Goal: Complete application form: Complete application form

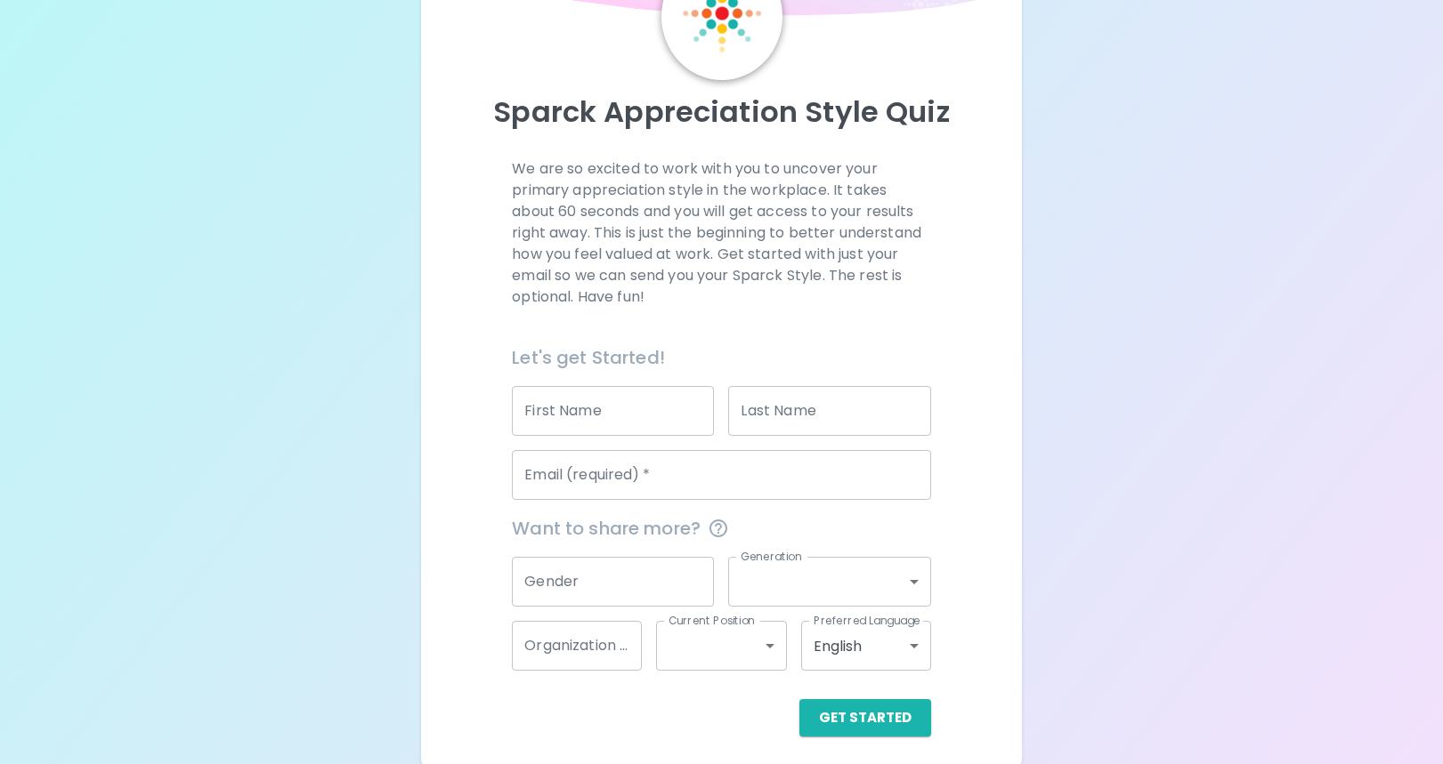
scroll to position [126, 0]
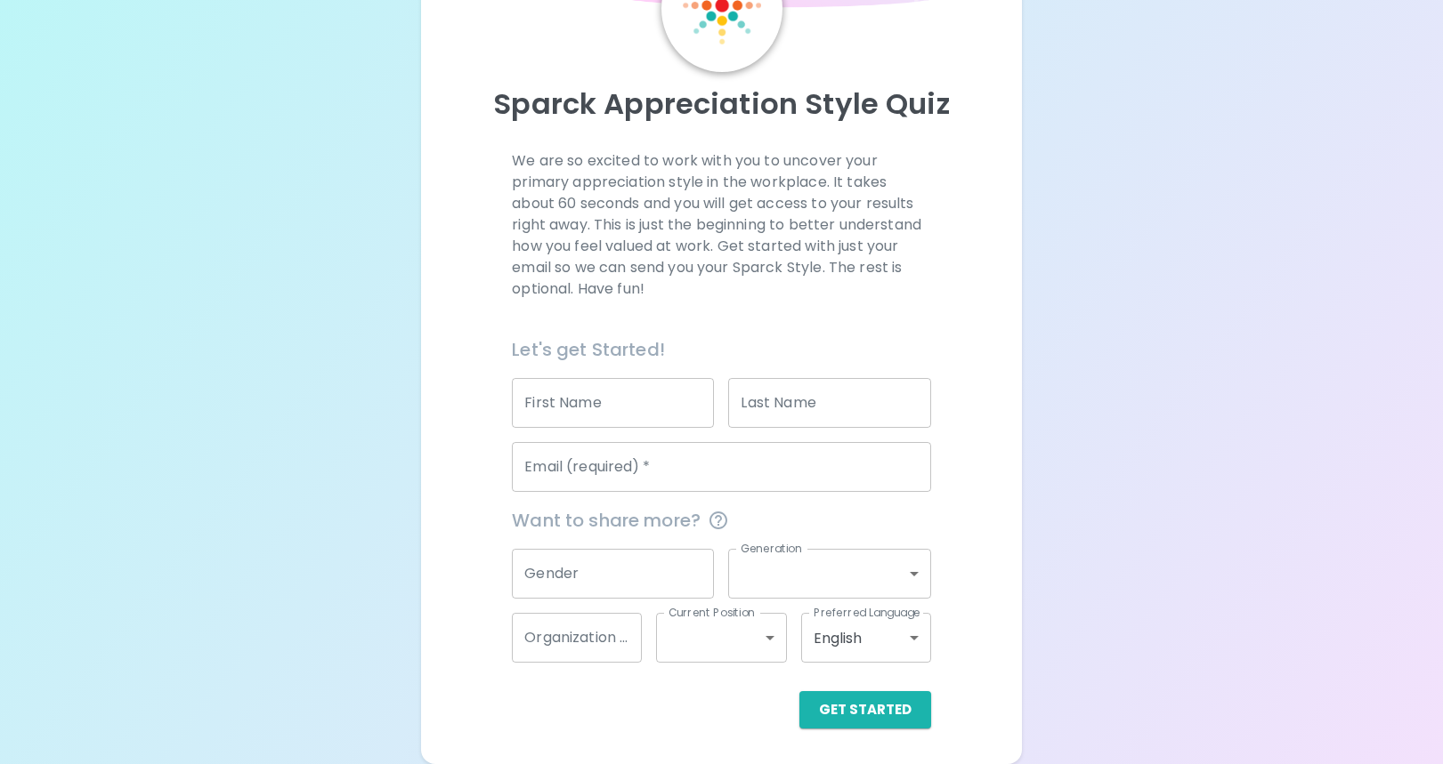
click at [639, 414] on input "First Name" at bounding box center [613, 403] width 202 height 50
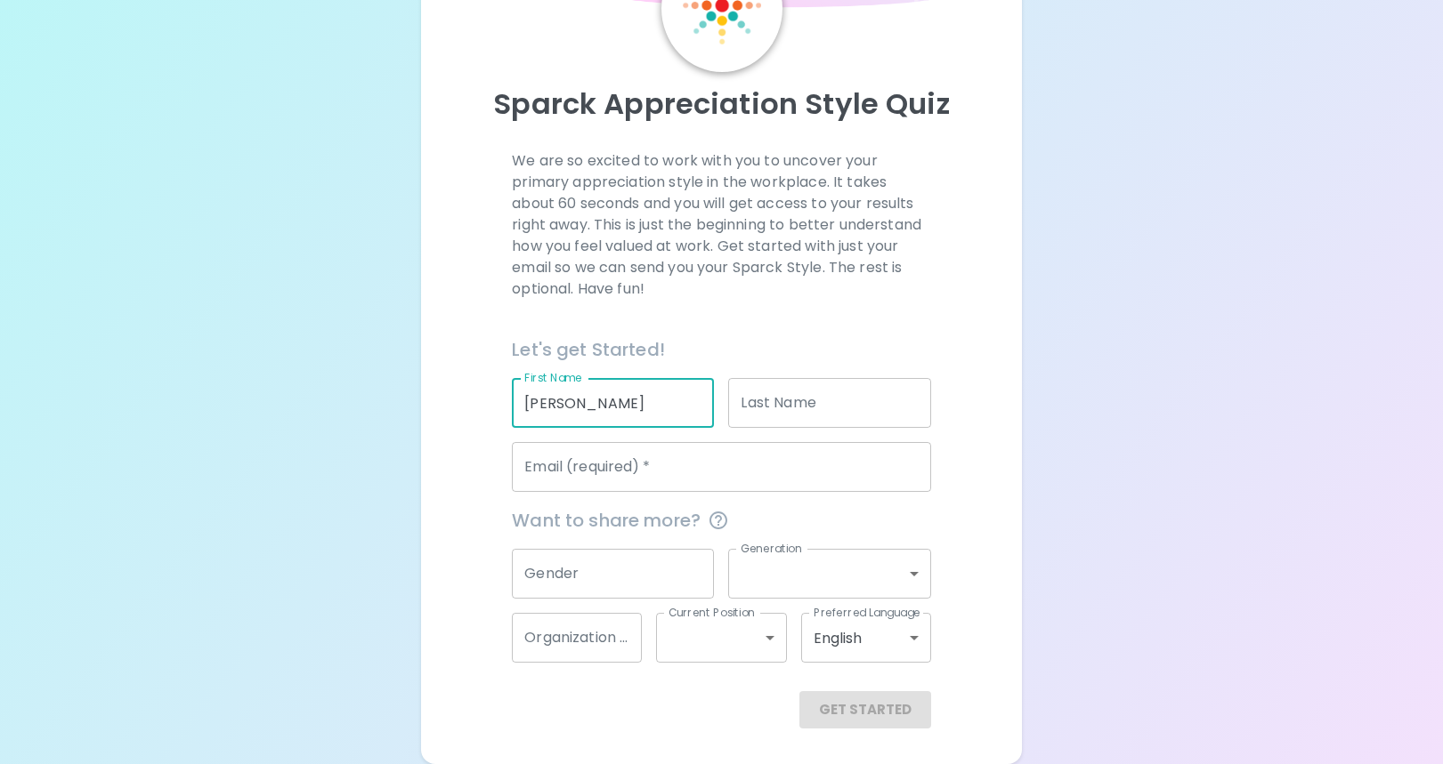
type input "[PERSON_NAME]"
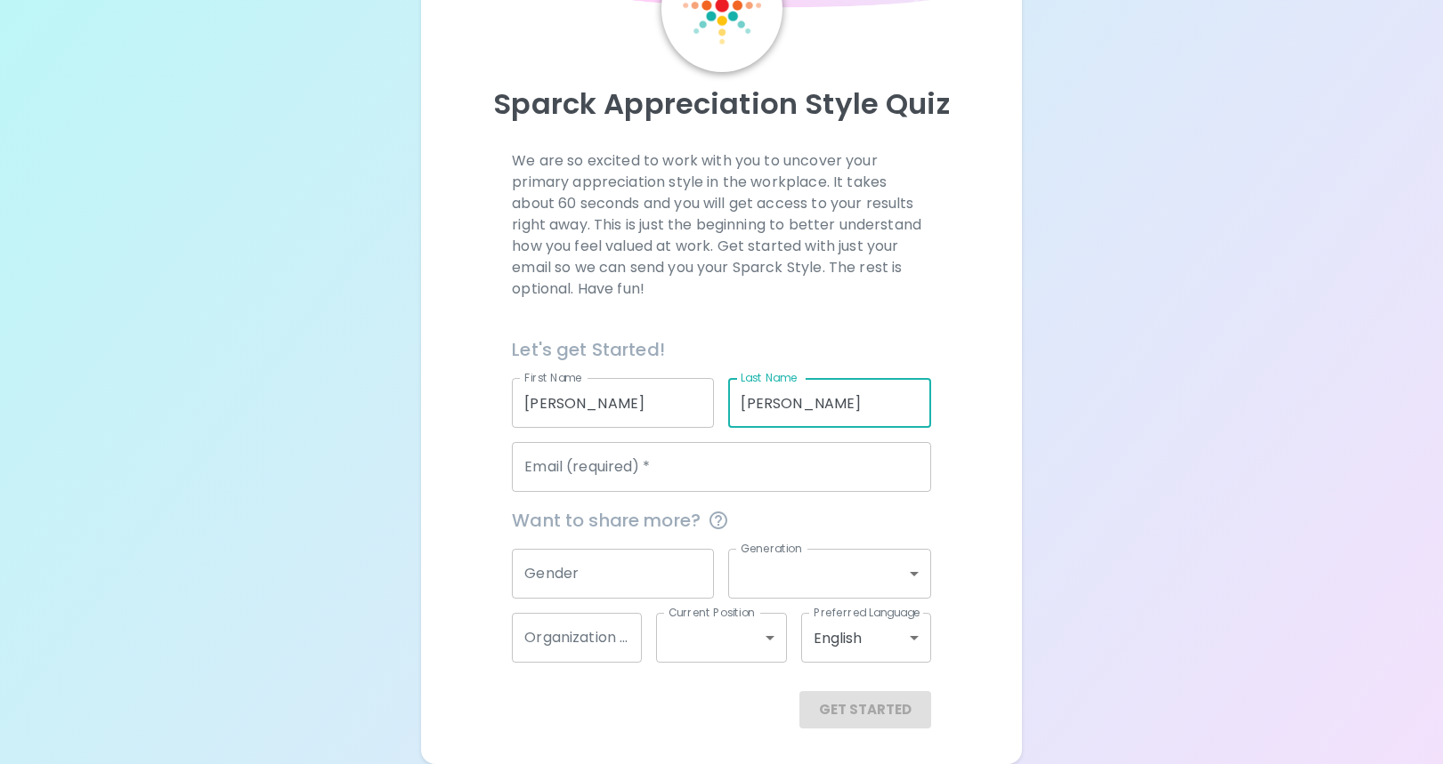
type input "[PERSON_NAME]"
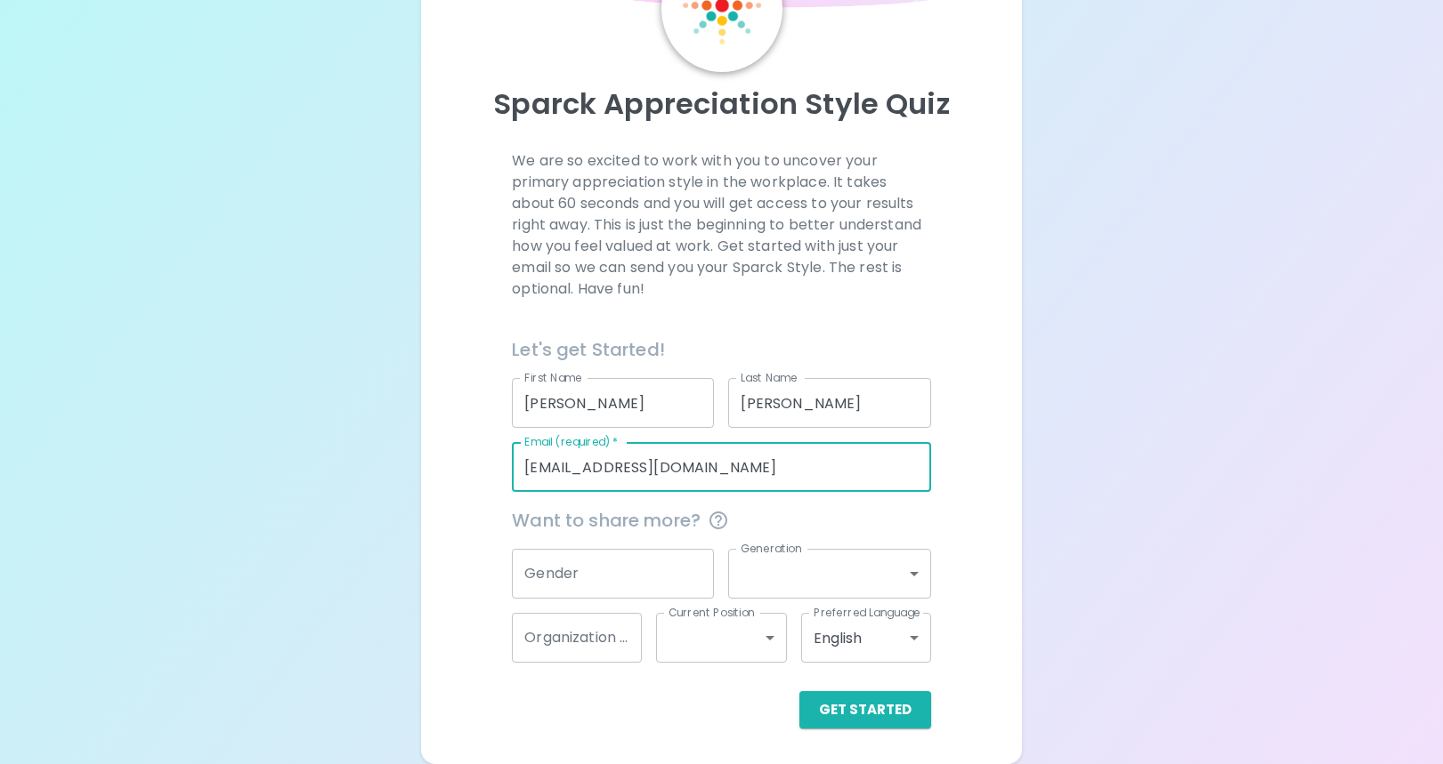
type input "[EMAIL_ADDRESS][DOMAIN_NAME]"
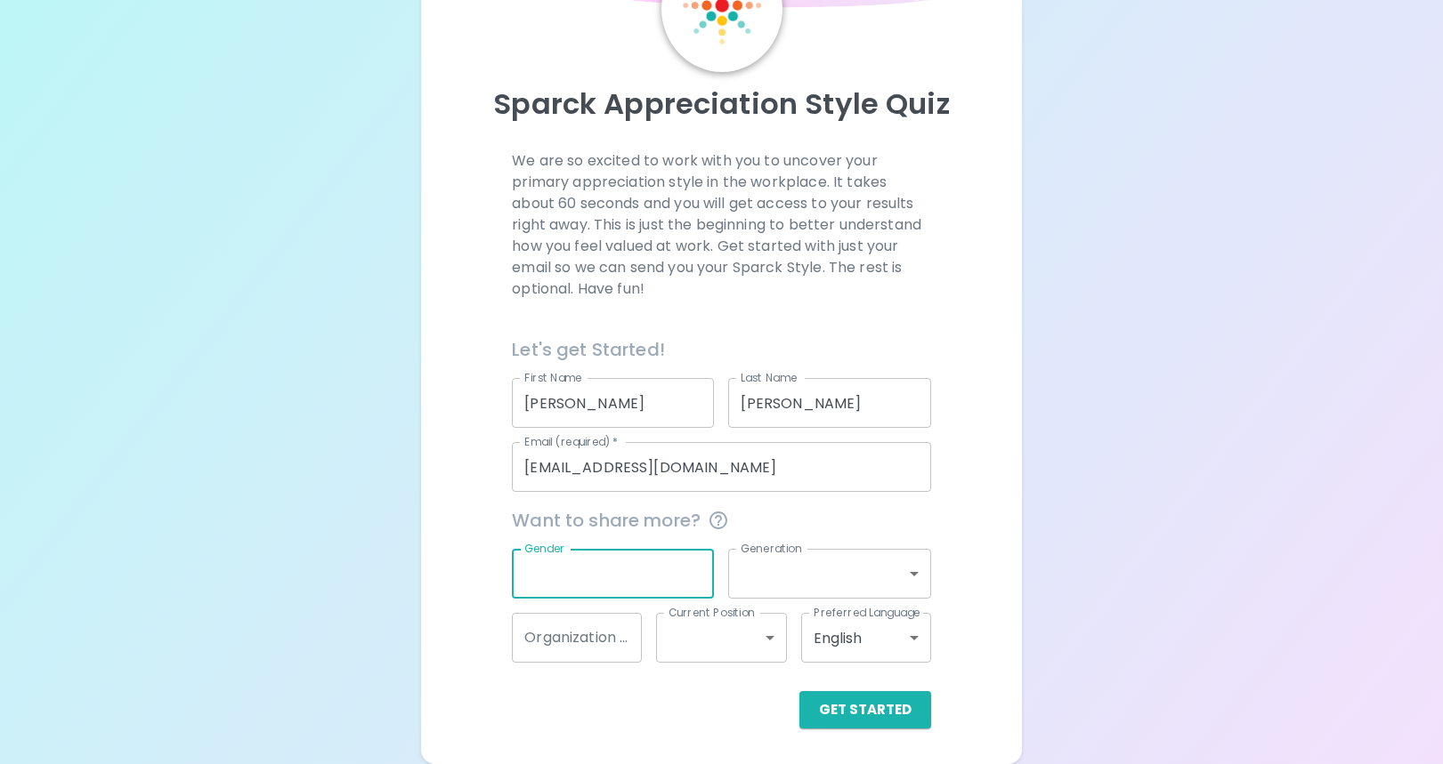
click at [611, 578] on input "Gender" at bounding box center [613, 574] width 202 height 50
type input "f"
type input "[DEMOGRAPHIC_DATA]"
click at [778, 560] on body "Sparck Appreciation Style Quiz We are so excited to work with you to uncover yo…" at bounding box center [721, 319] width 1443 height 891
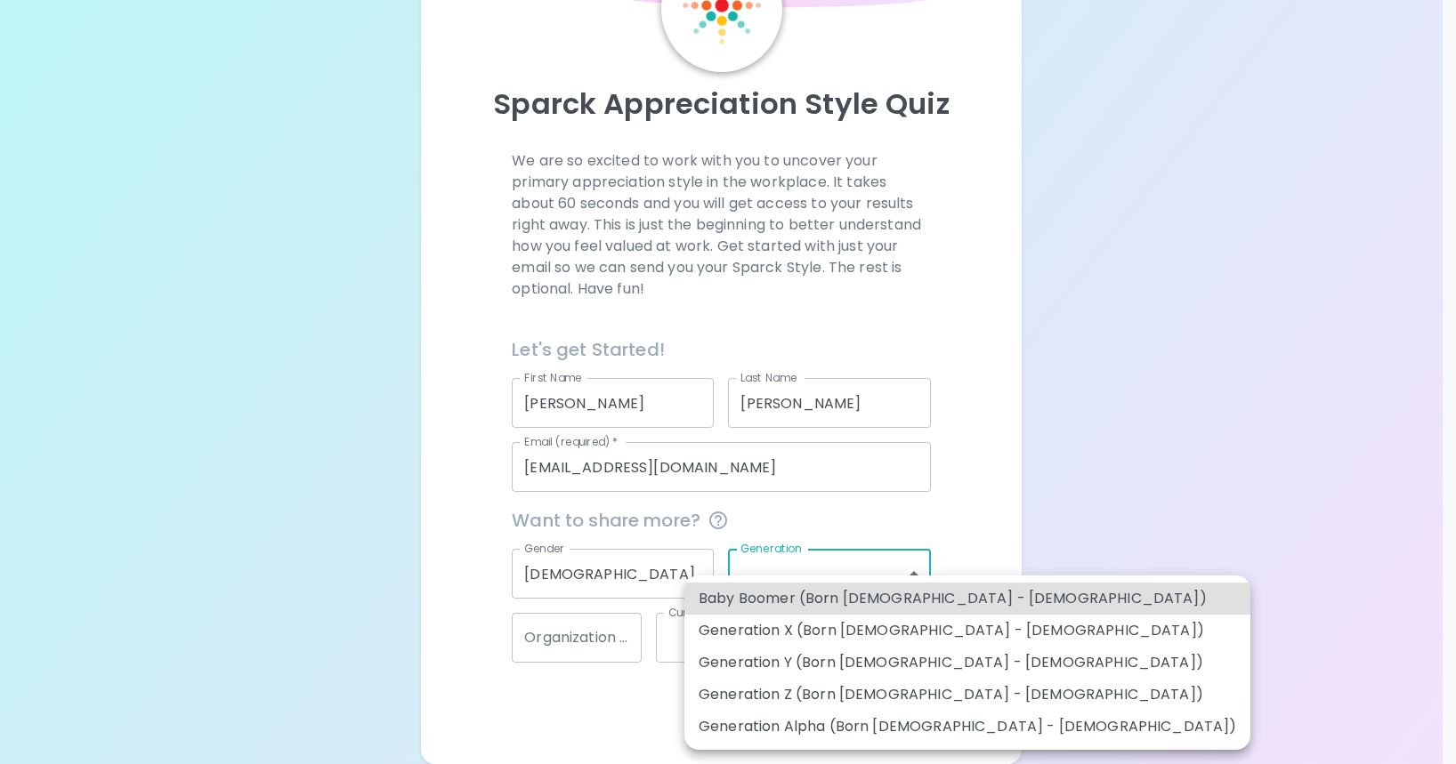
click at [755, 633] on li "Generation X (Born [DEMOGRAPHIC_DATA] - [DEMOGRAPHIC_DATA])" at bounding box center [967, 631] width 566 height 32
type input "generation_x"
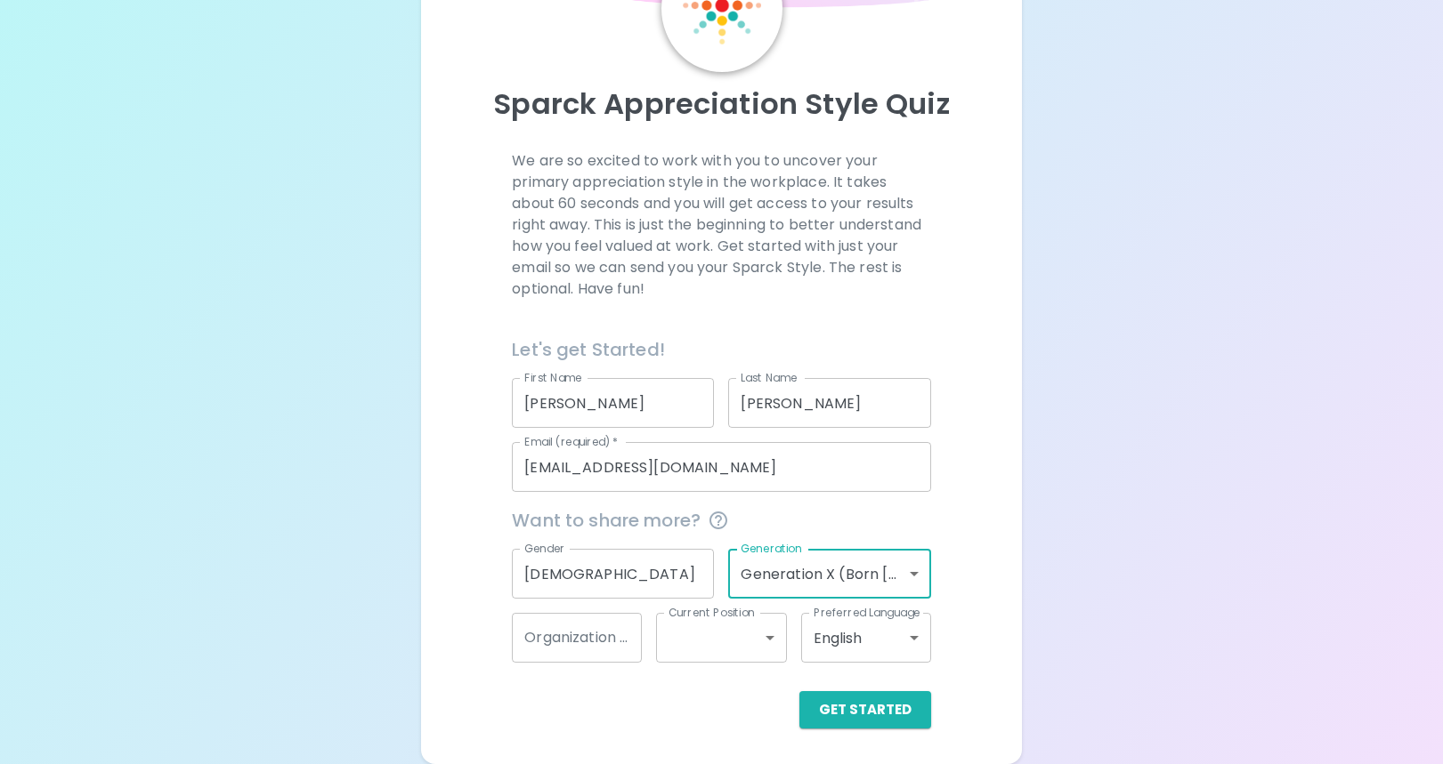
click at [586, 638] on input "Organization Name" at bounding box center [577, 638] width 130 height 50
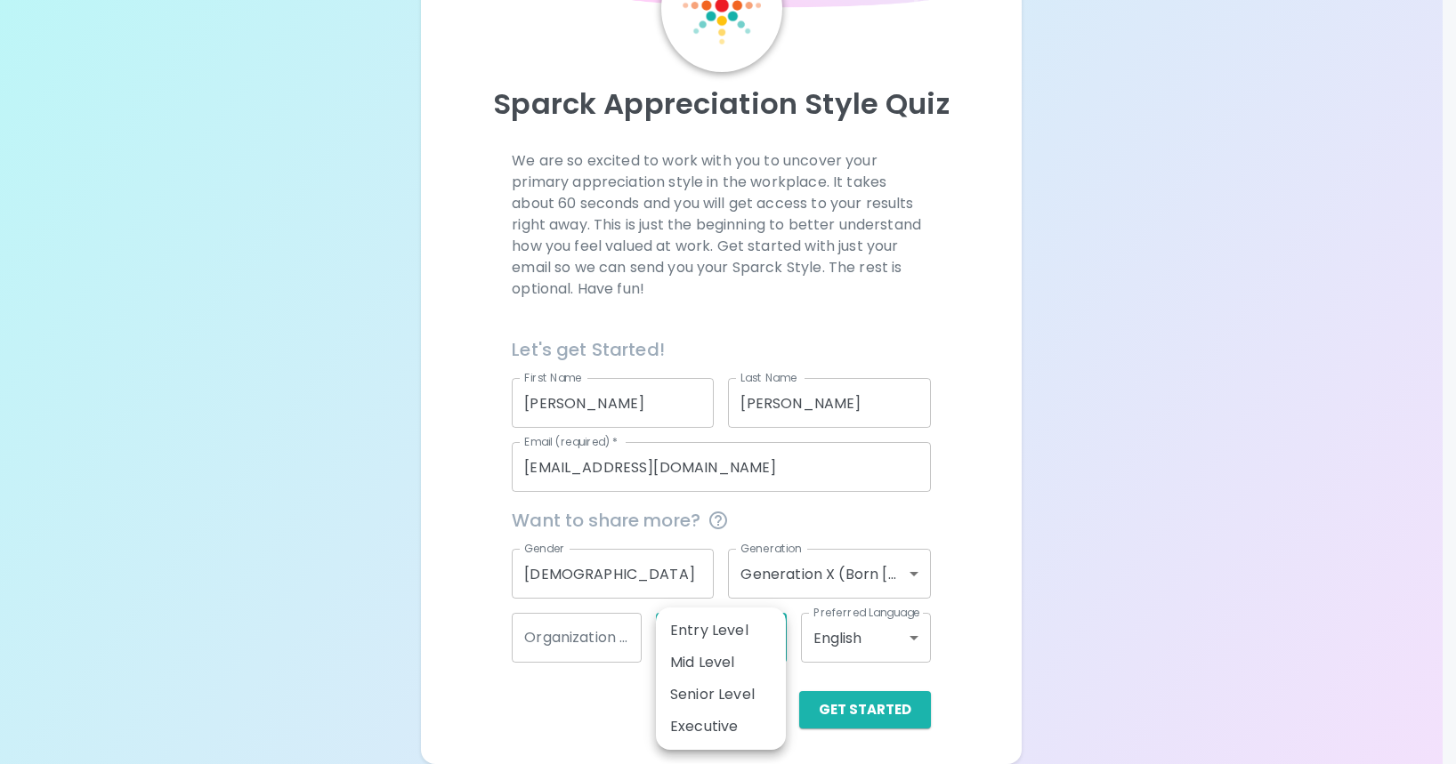
click at [766, 643] on body "Sparck Appreciation Style Quiz We are so excited to work with you to uncover yo…" at bounding box center [728, 319] width 1456 height 891
click at [893, 645] on div at bounding box center [728, 382] width 1456 height 764
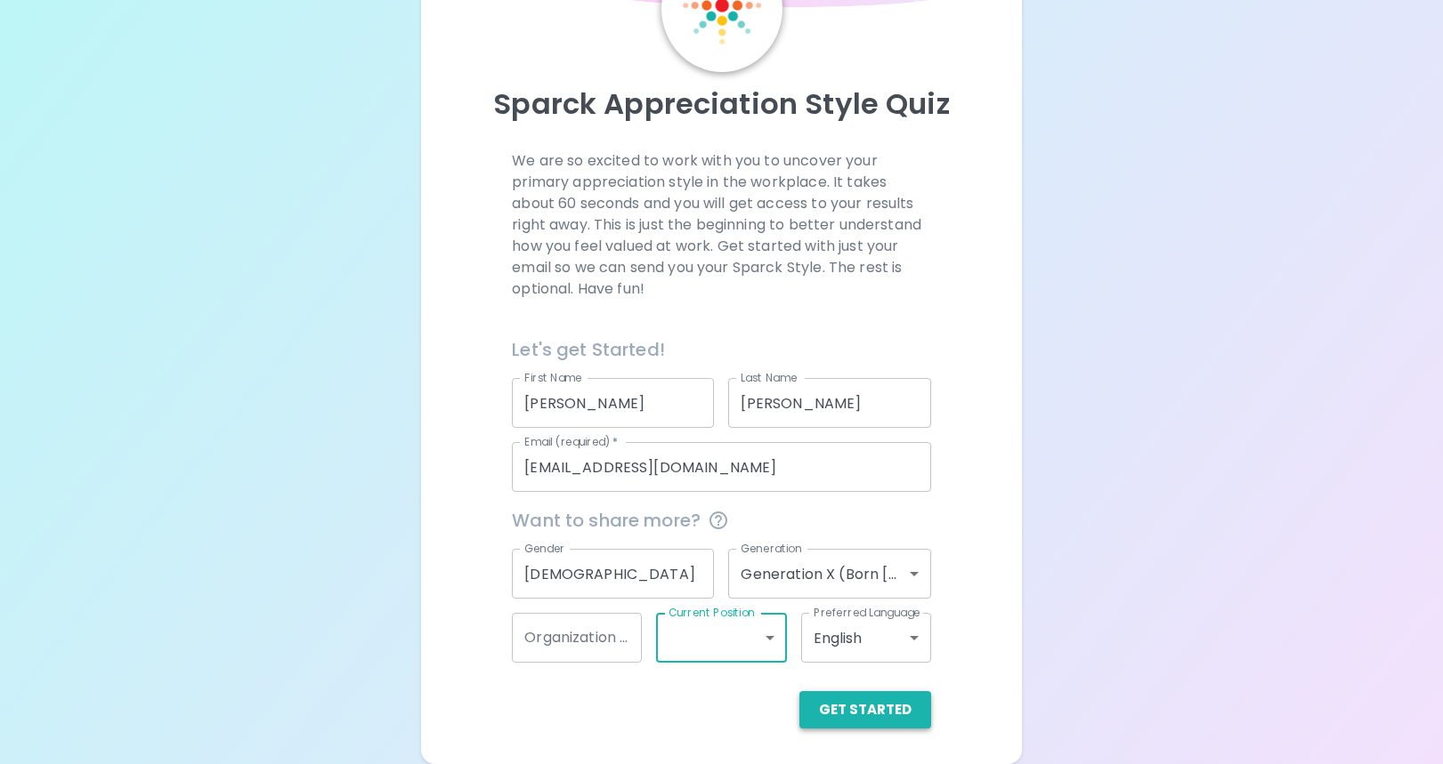
click at [895, 708] on button "Get Started" at bounding box center [865, 709] width 132 height 37
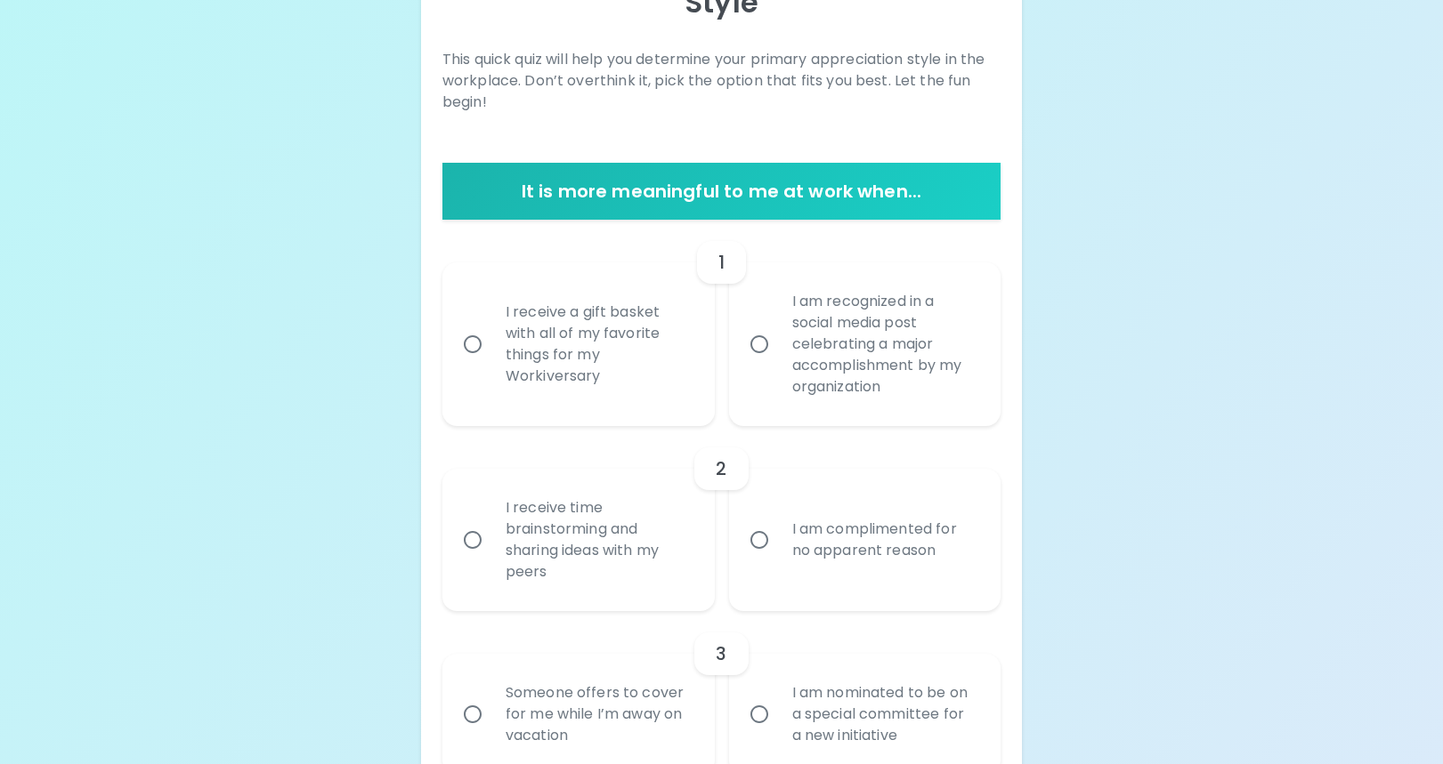
scroll to position [304, 0]
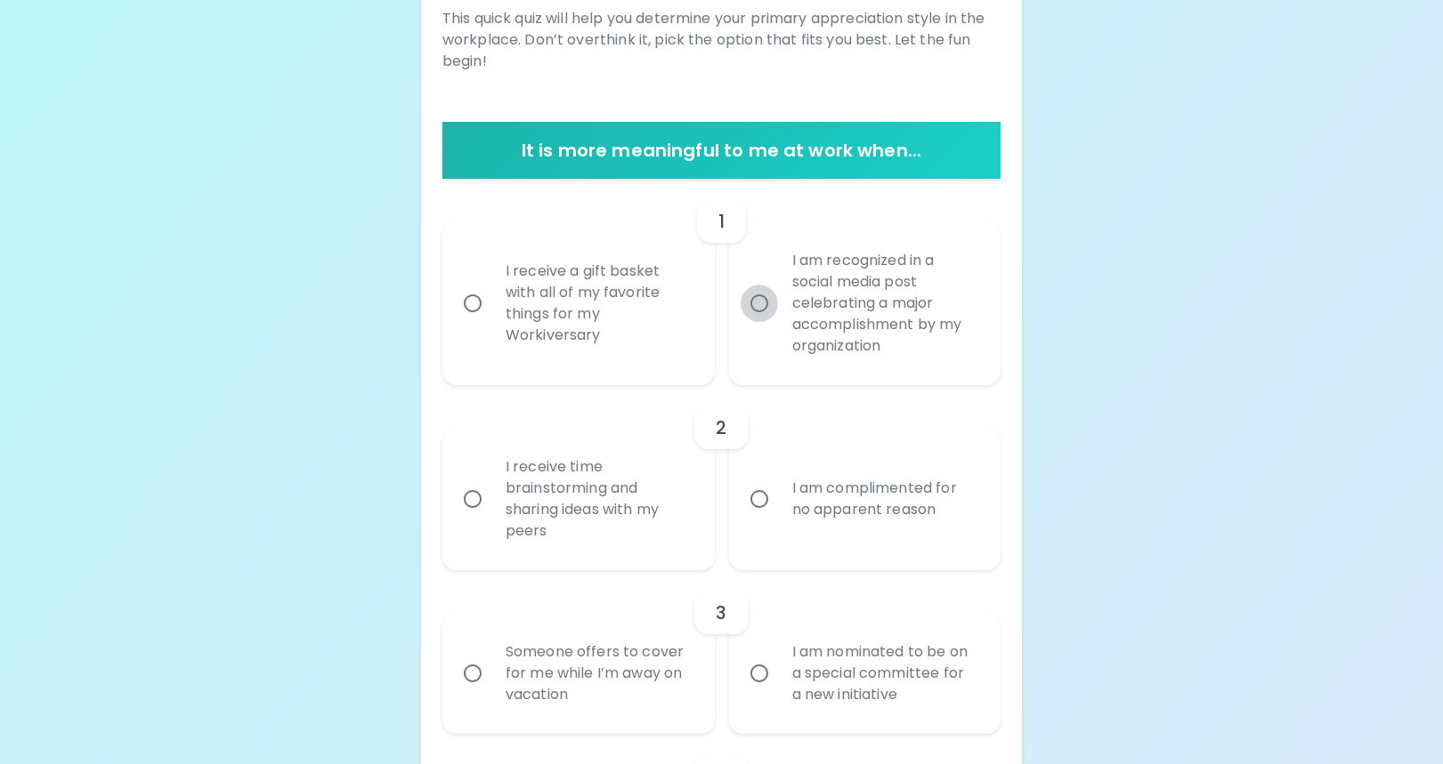
click at [755, 299] on input "I am recognized in a social media post celebrating a major accomplishment by my…" at bounding box center [758, 303] width 37 height 37
radio input "true"
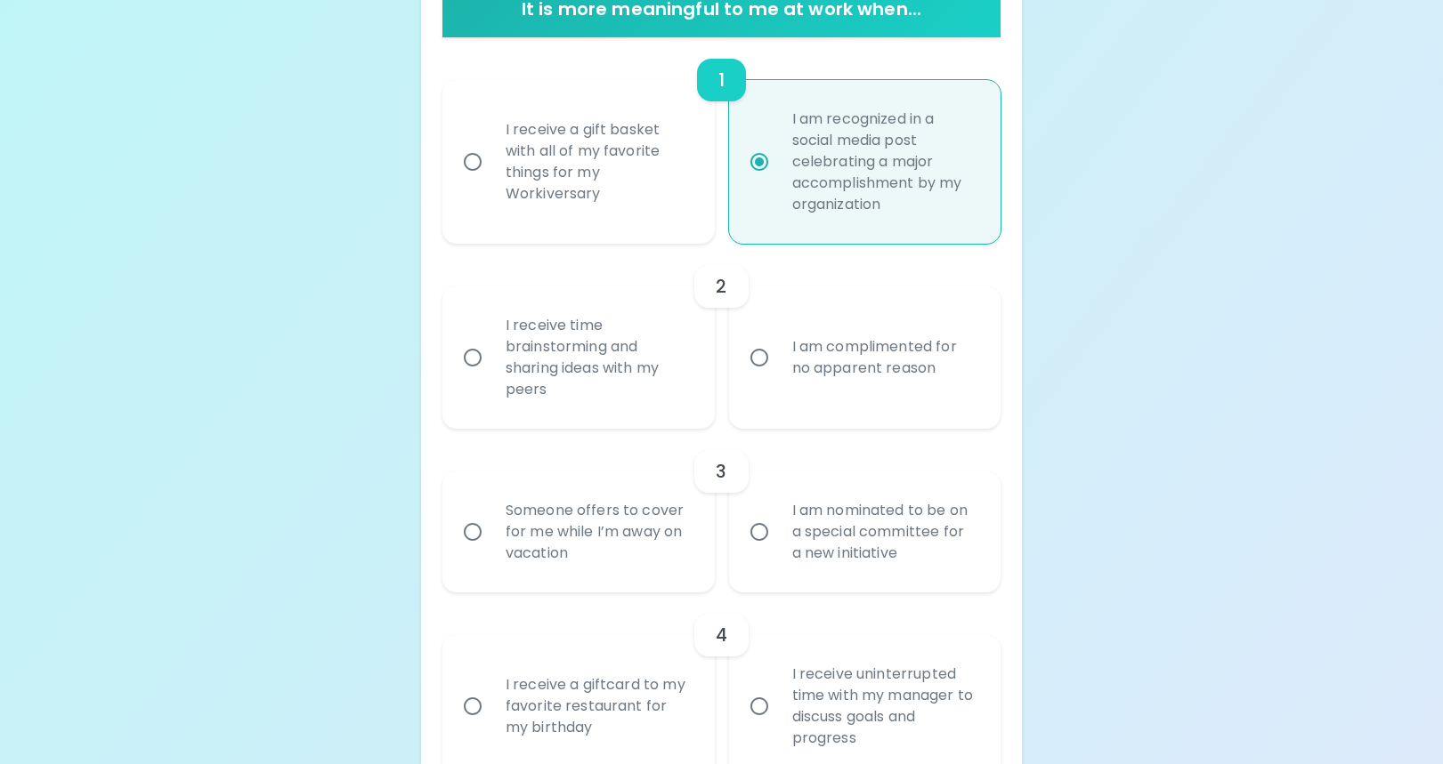
scroll to position [447, 0]
click at [469, 353] on input "I receive time brainstorming and sharing ideas with my peers" at bounding box center [472, 356] width 37 height 37
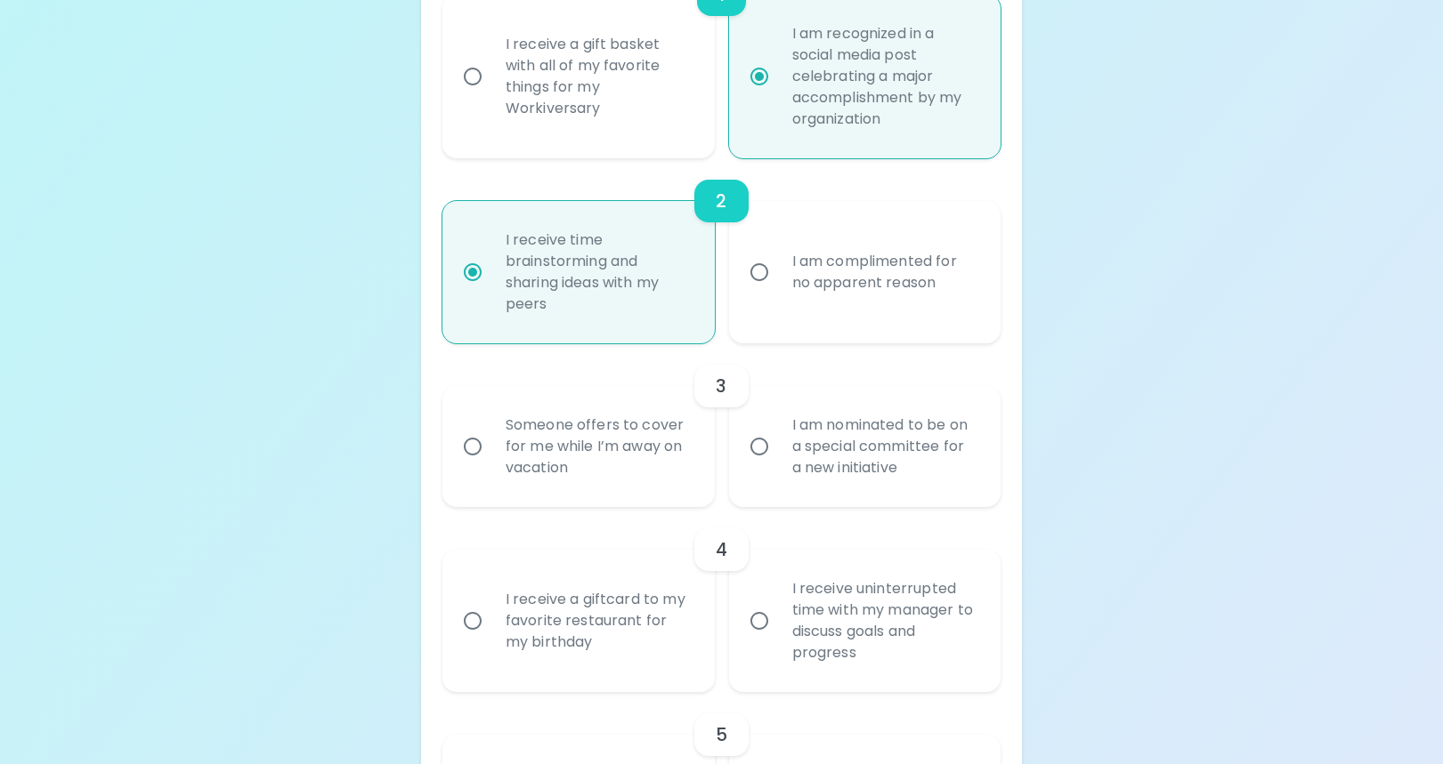
scroll to position [589, 0]
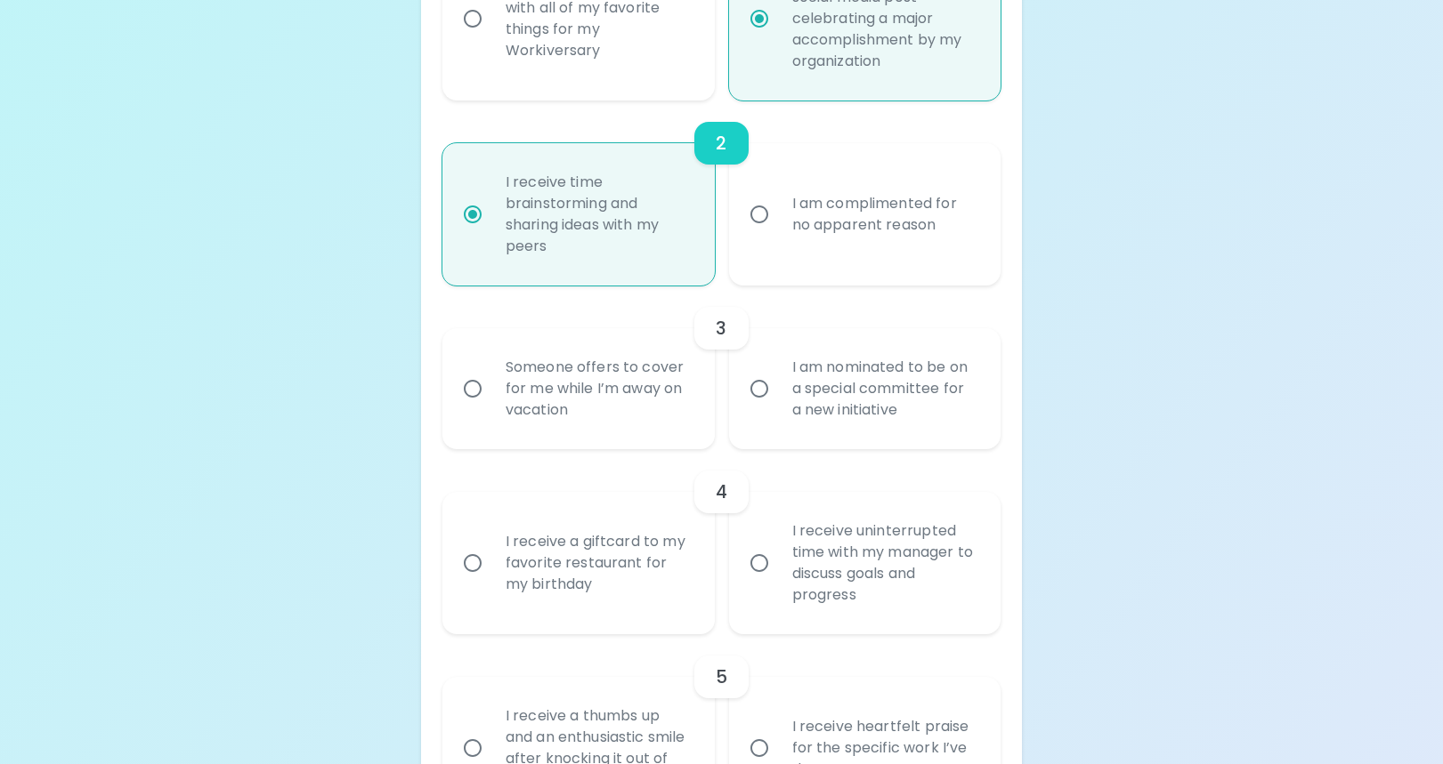
radio input "true"
click at [475, 383] on input "Someone offers to cover for me while I’m away on vacation" at bounding box center [472, 388] width 37 height 37
radio input "false"
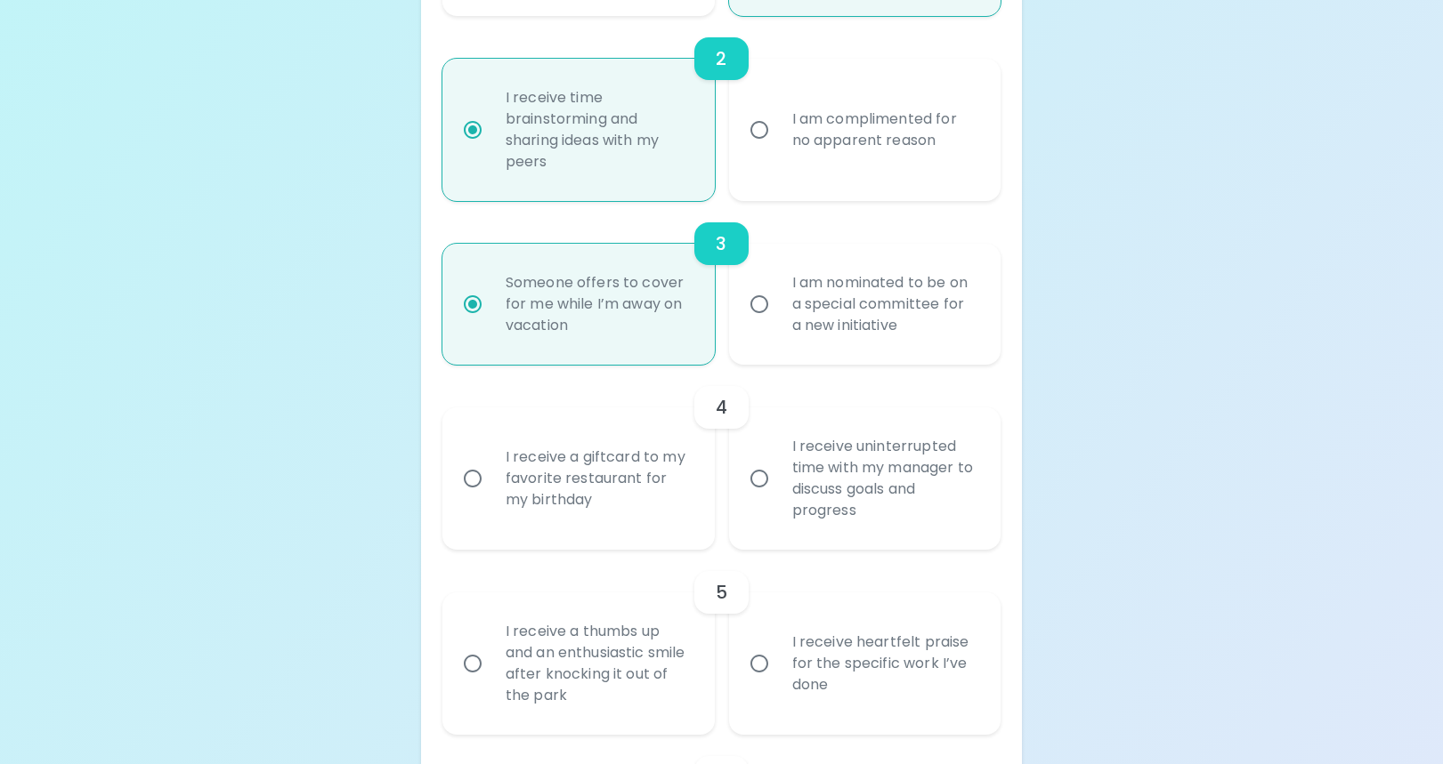
scroll to position [732, 0]
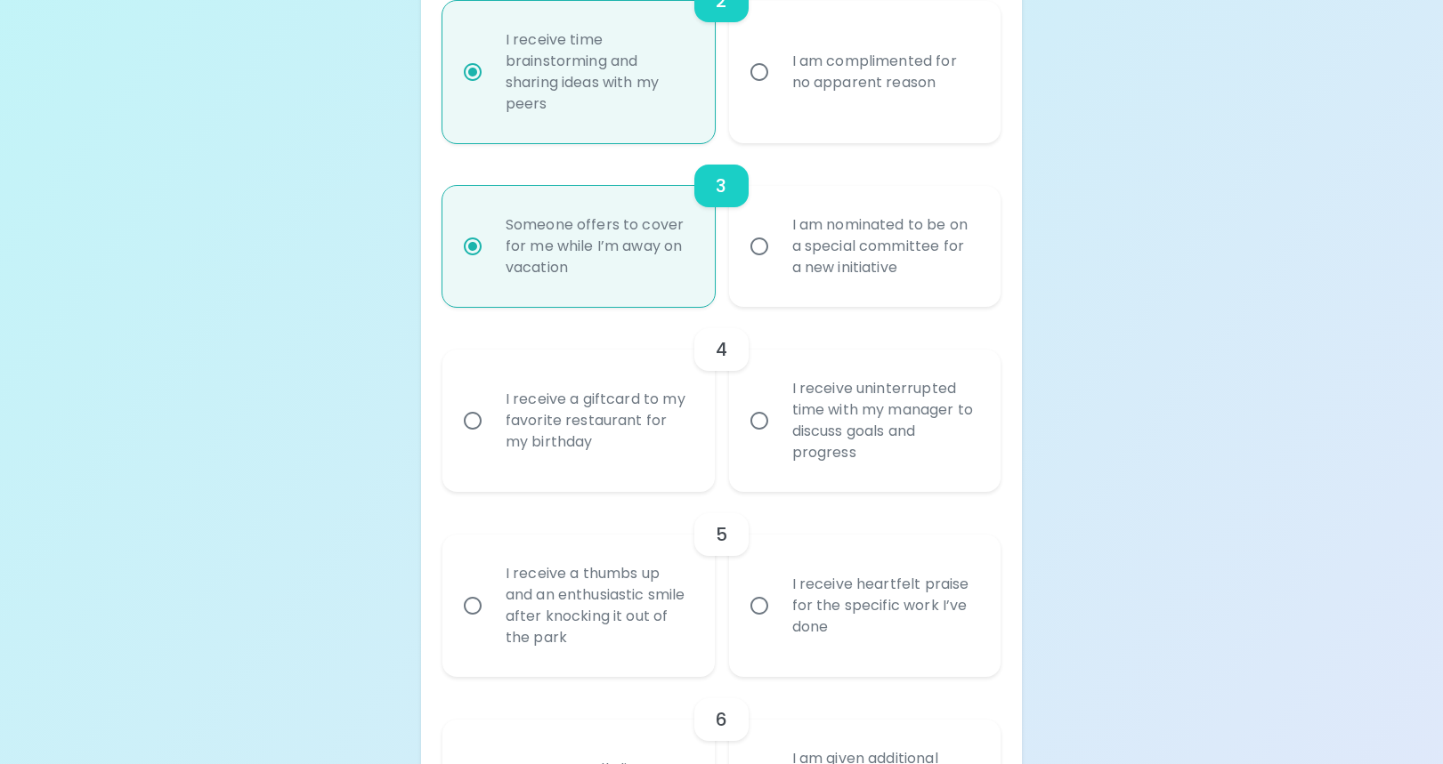
radio input "true"
click at [481, 425] on input "I receive a giftcard to my favorite restaurant for my birthday" at bounding box center [472, 420] width 37 height 37
radio input "false"
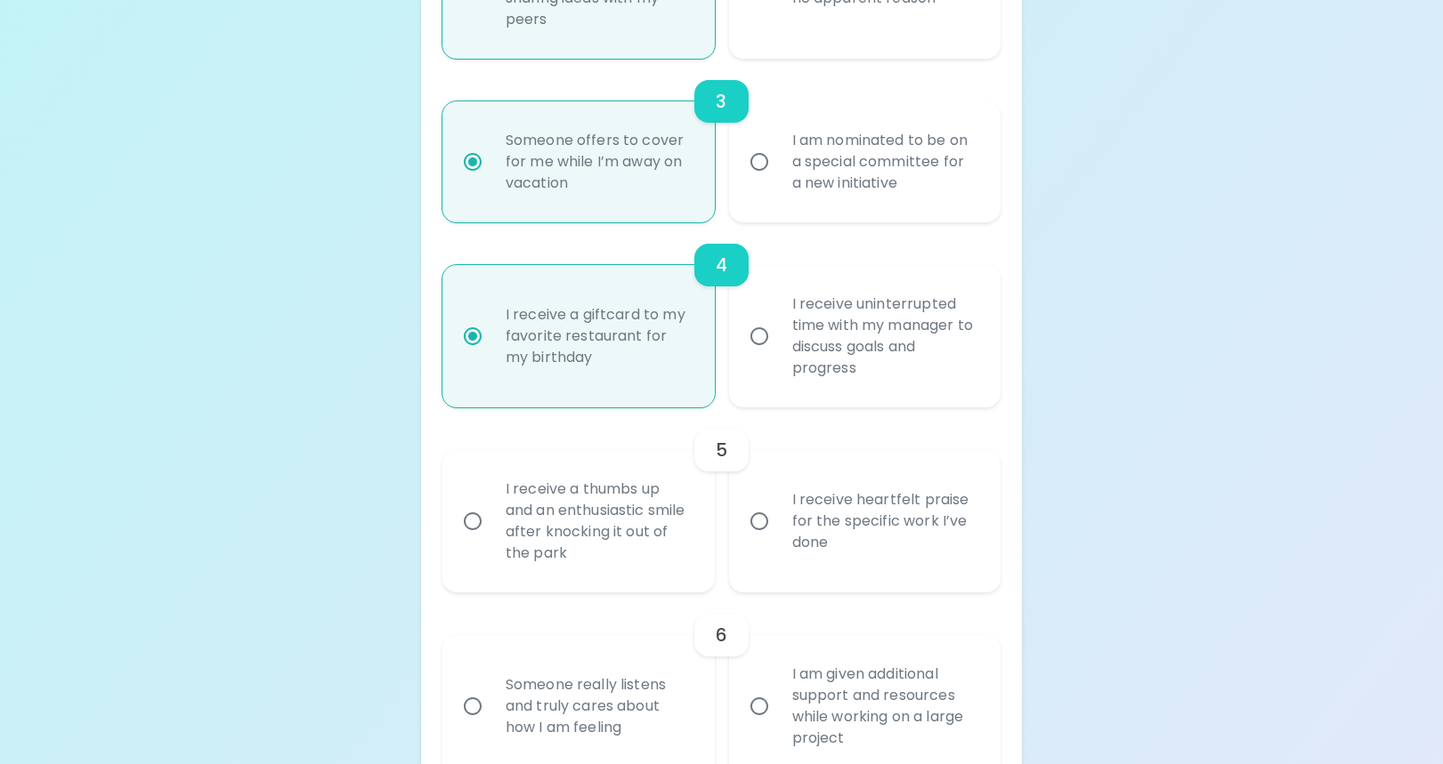
scroll to position [874, 0]
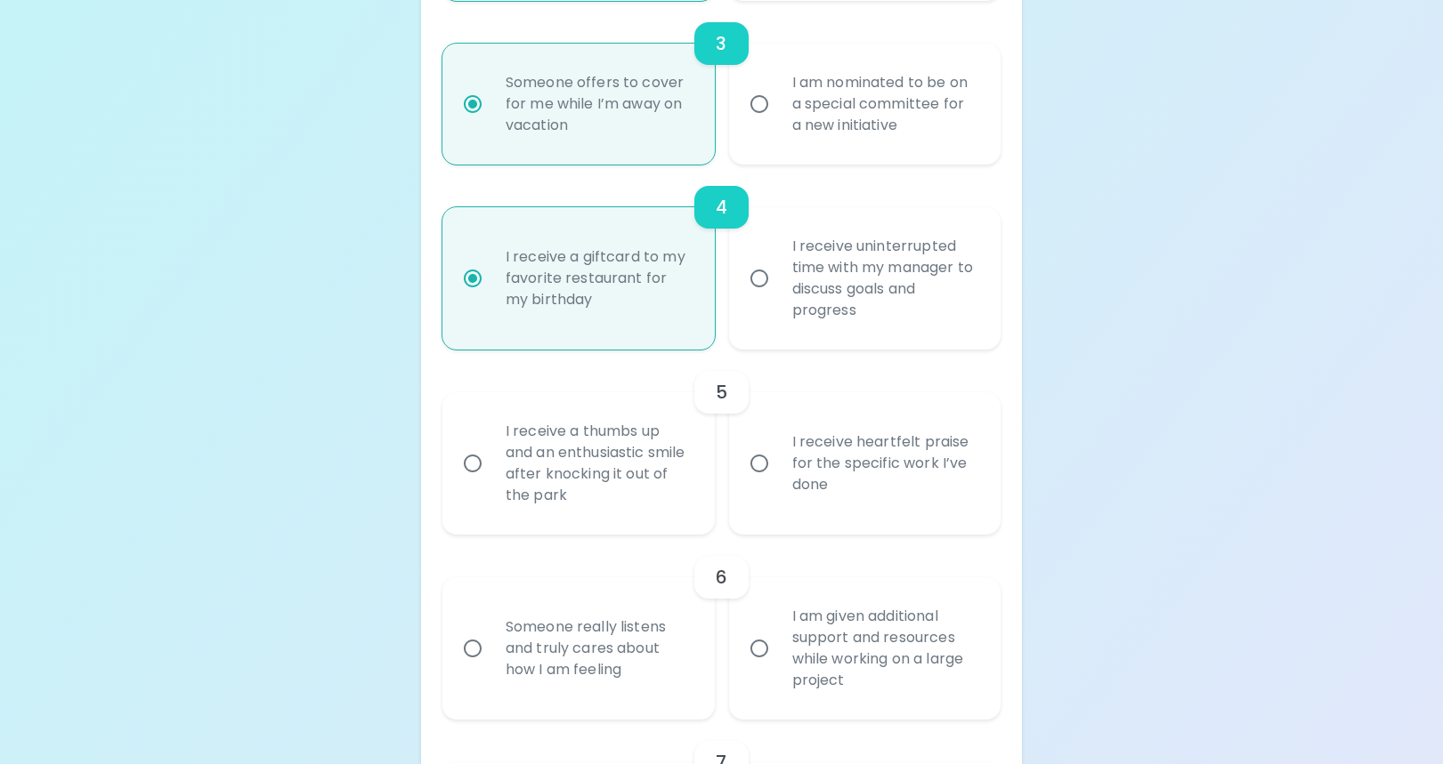
radio input "true"
click at [756, 469] on input "I receive heartfelt praise for the specific work I’ve done" at bounding box center [758, 463] width 37 height 37
radio input "false"
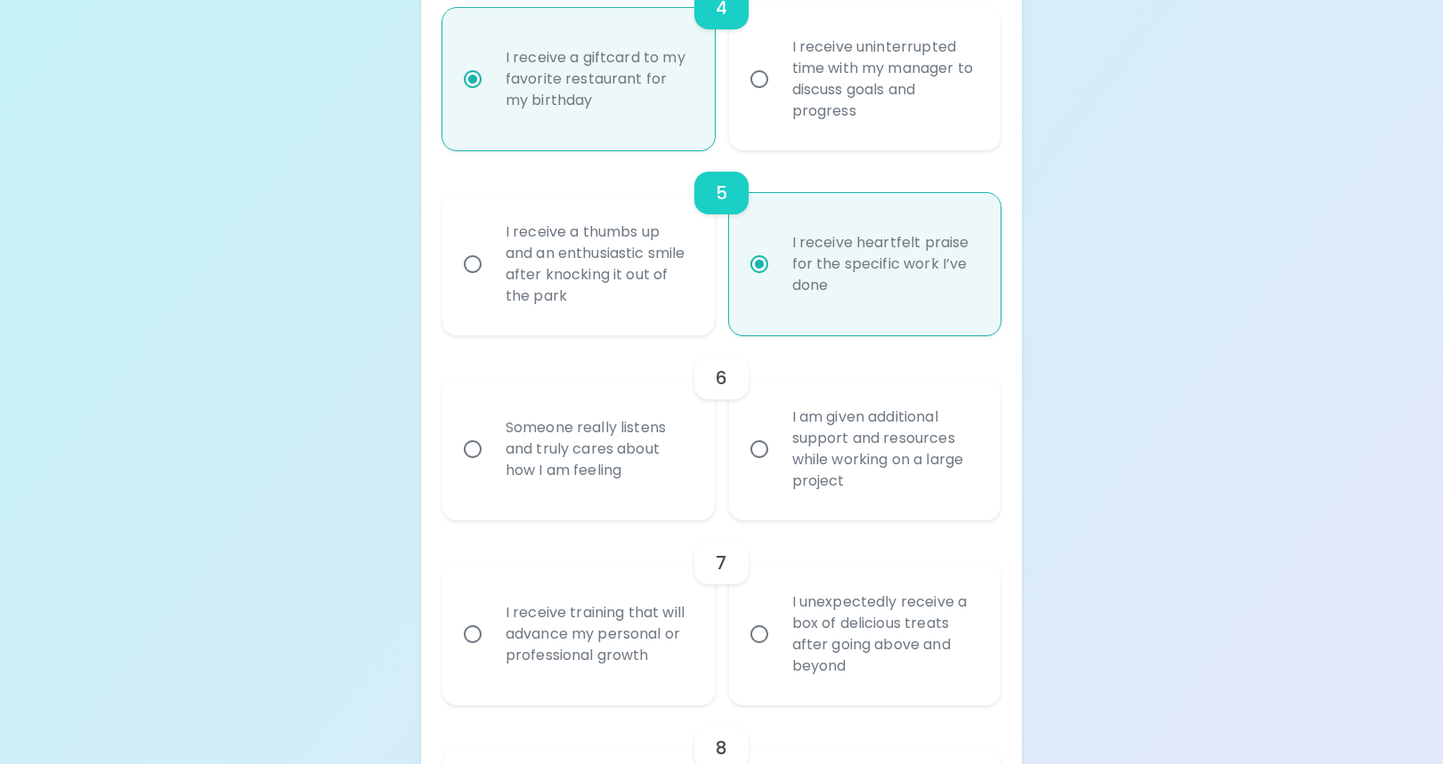
scroll to position [1105, 0]
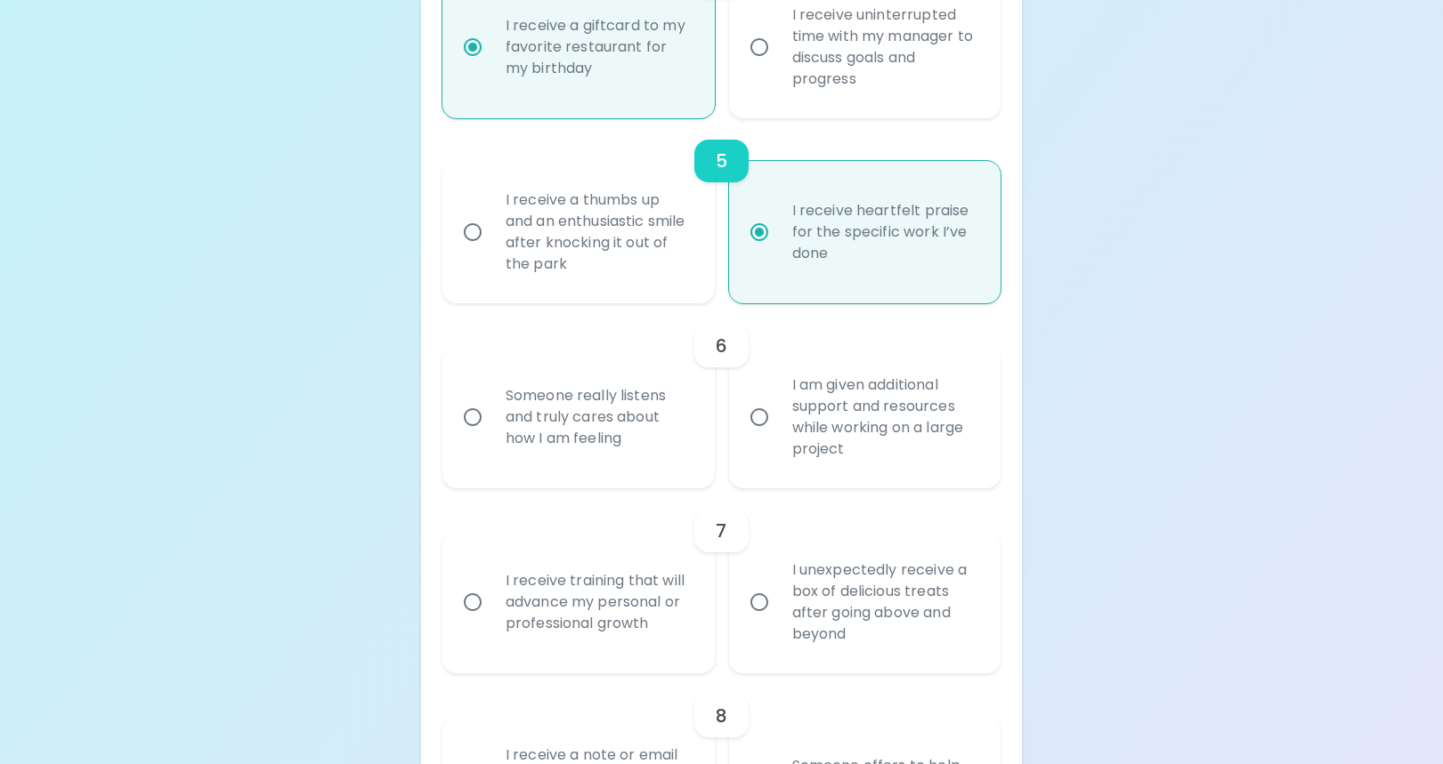
radio input "true"
click at [756, 421] on input "I am given additional support and resources while working on a large project" at bounding box center [758, 417] width 37 height 37
radio input "false"
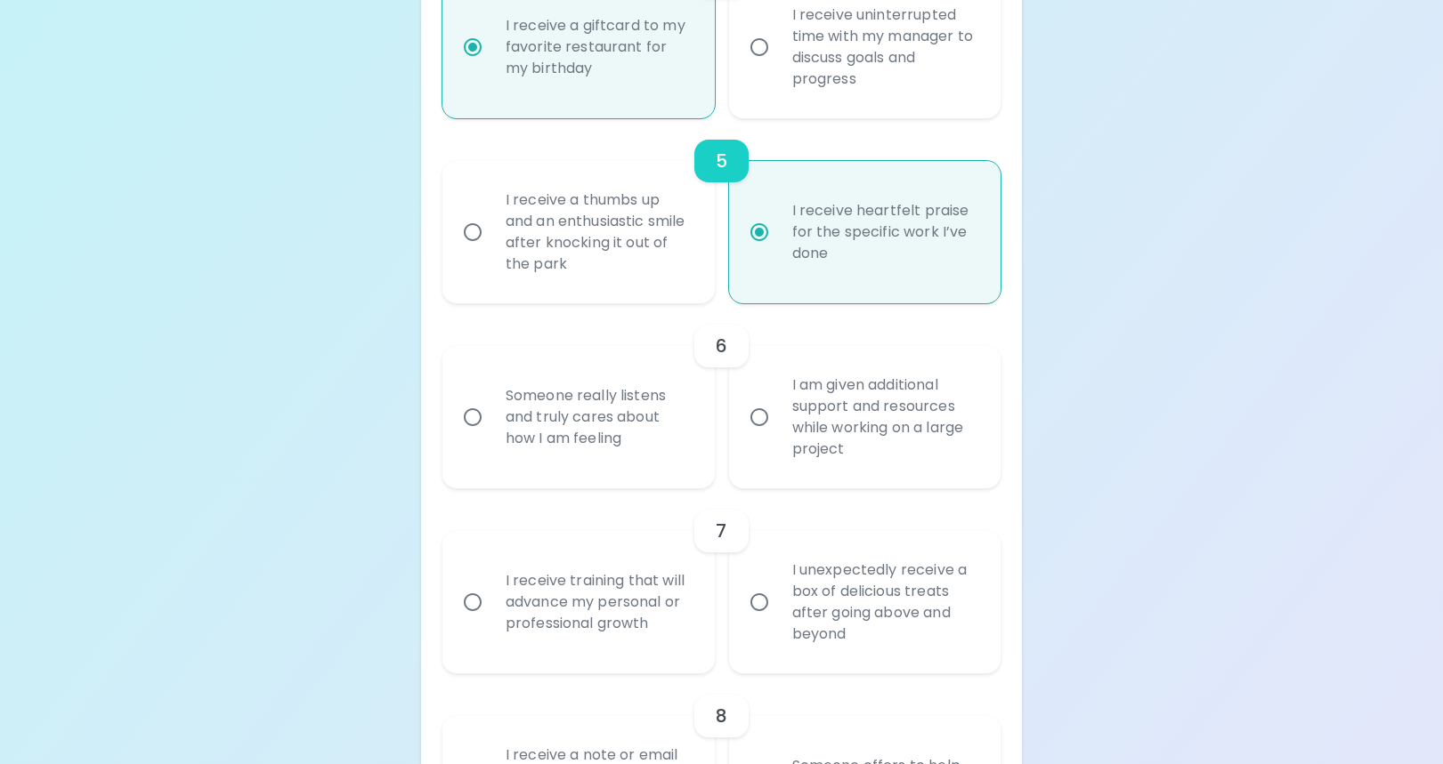
radio input "false"
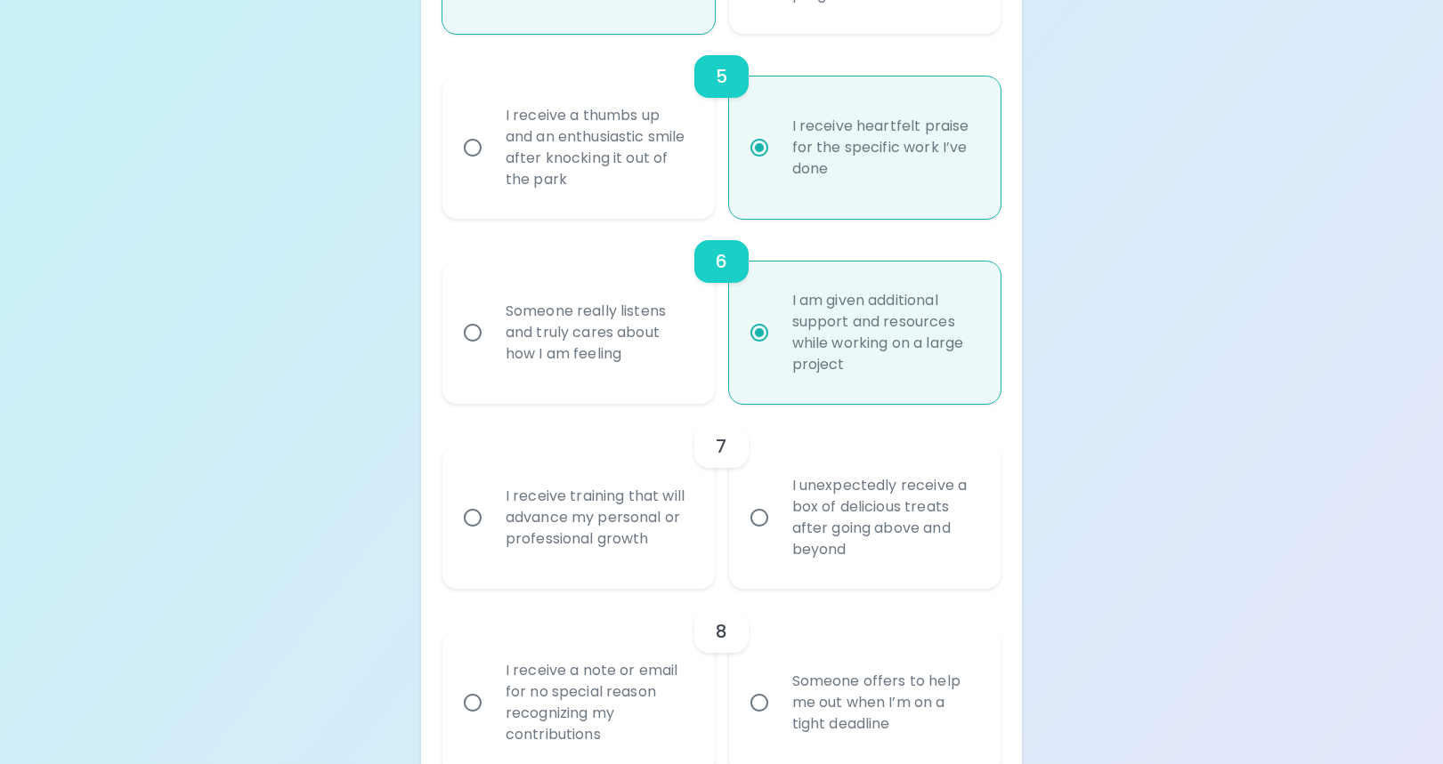
scroll to position [1248, 0]
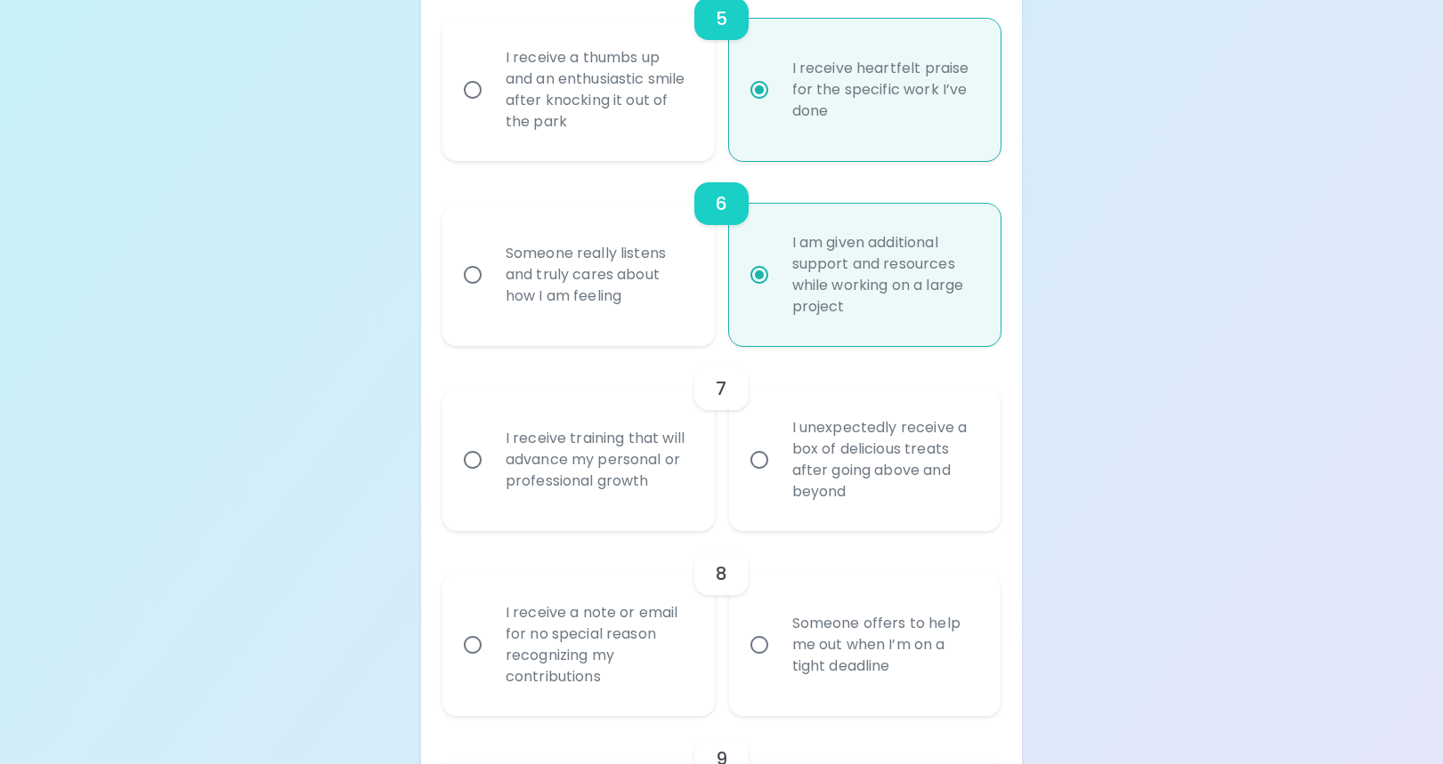
radio input "true"
click at [473, 462] on input "I receive training that will advance my personal or professional growth" at bounding box center [472, 459] width 37 height 37
radio input "false"
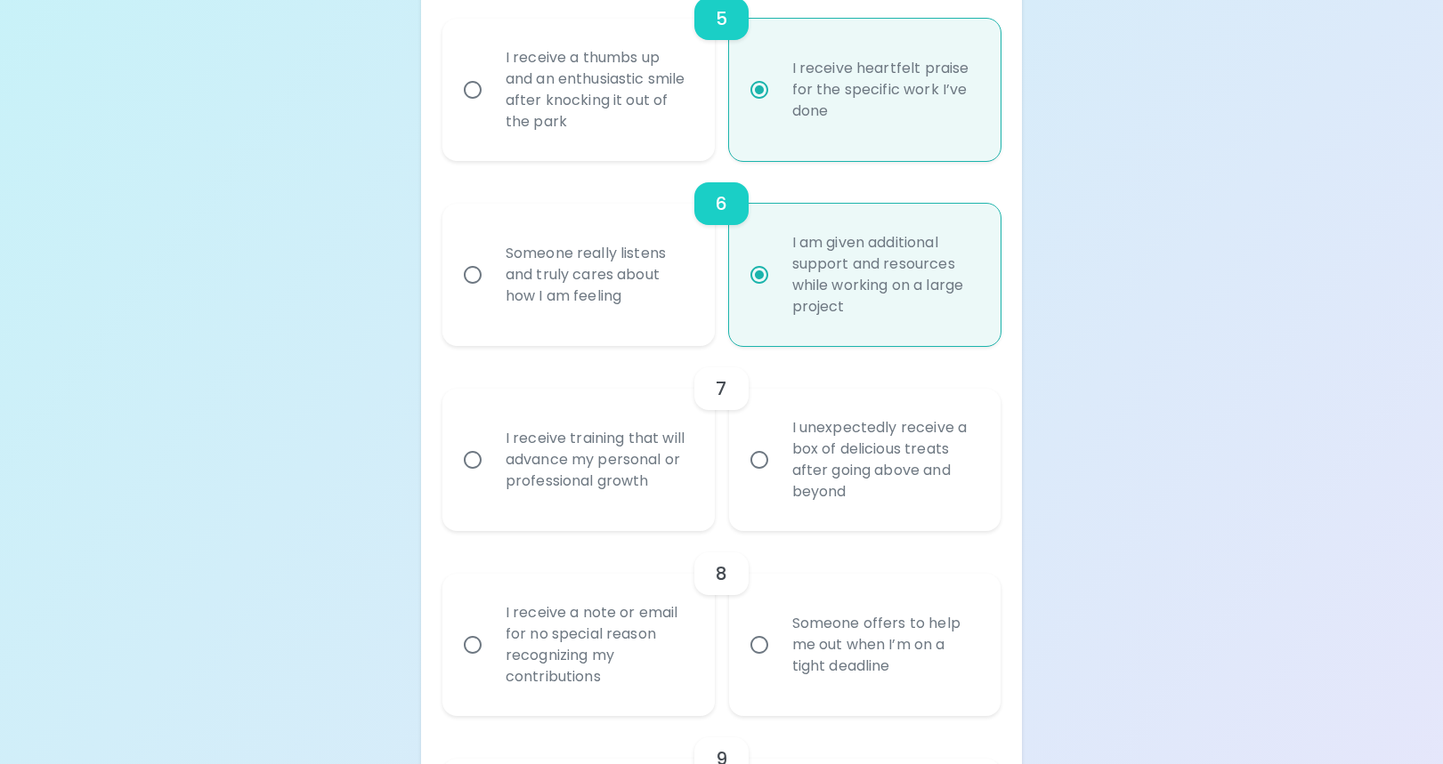
radio input "false"
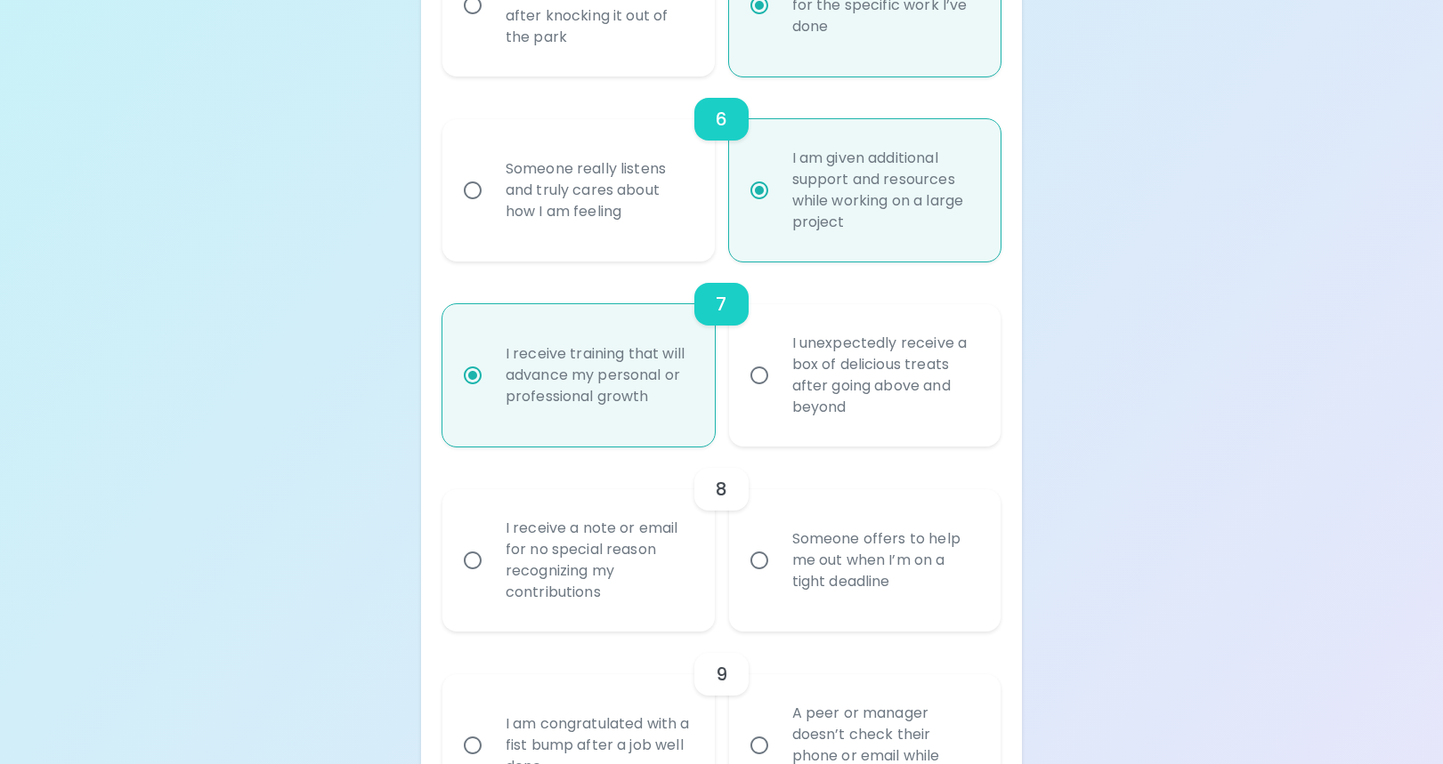
scroll to position [1390, 0]
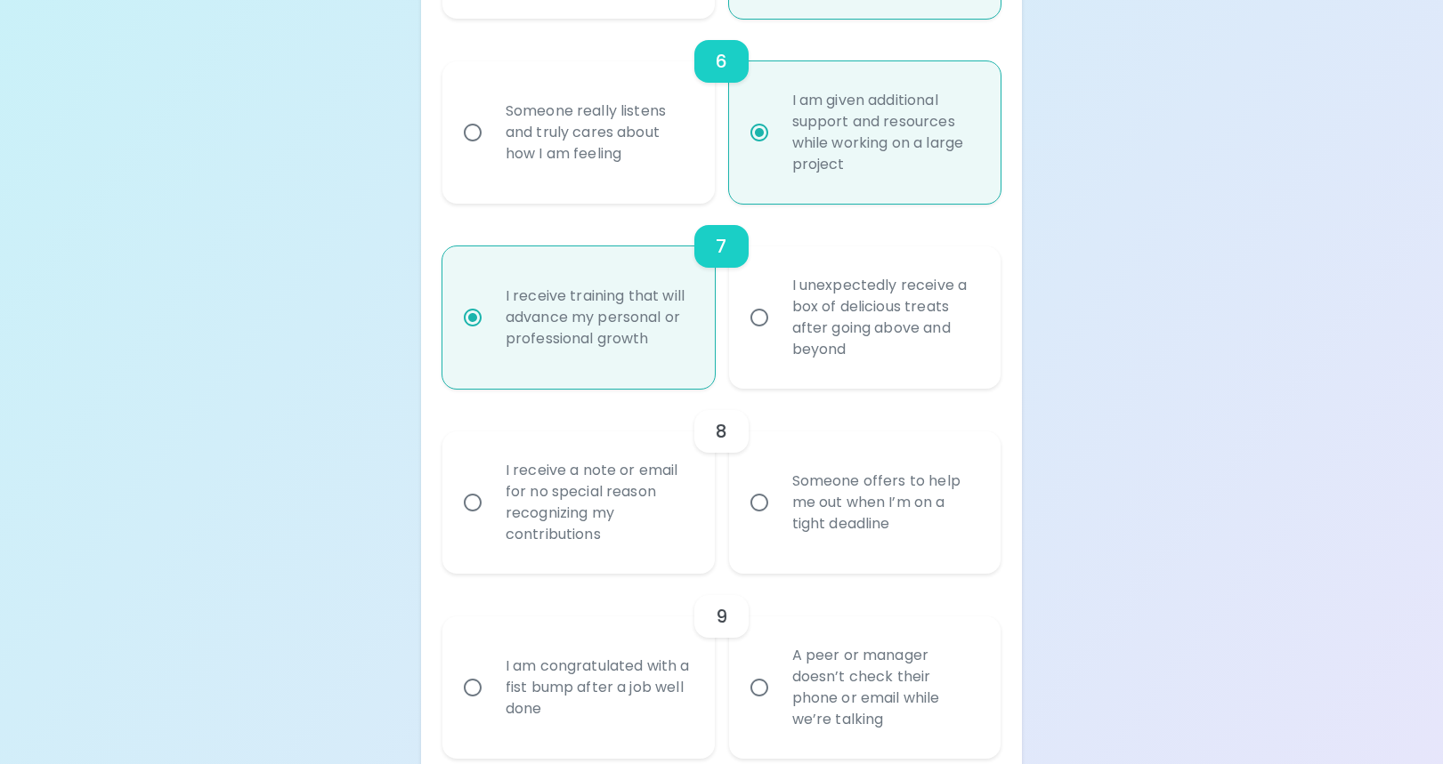
radio input "true"
click at [763, 502] on input "Someone offers to help me out when I’m on a tight deadline" at bounding box center [758, 502] width 37 height 37
radio input "false"
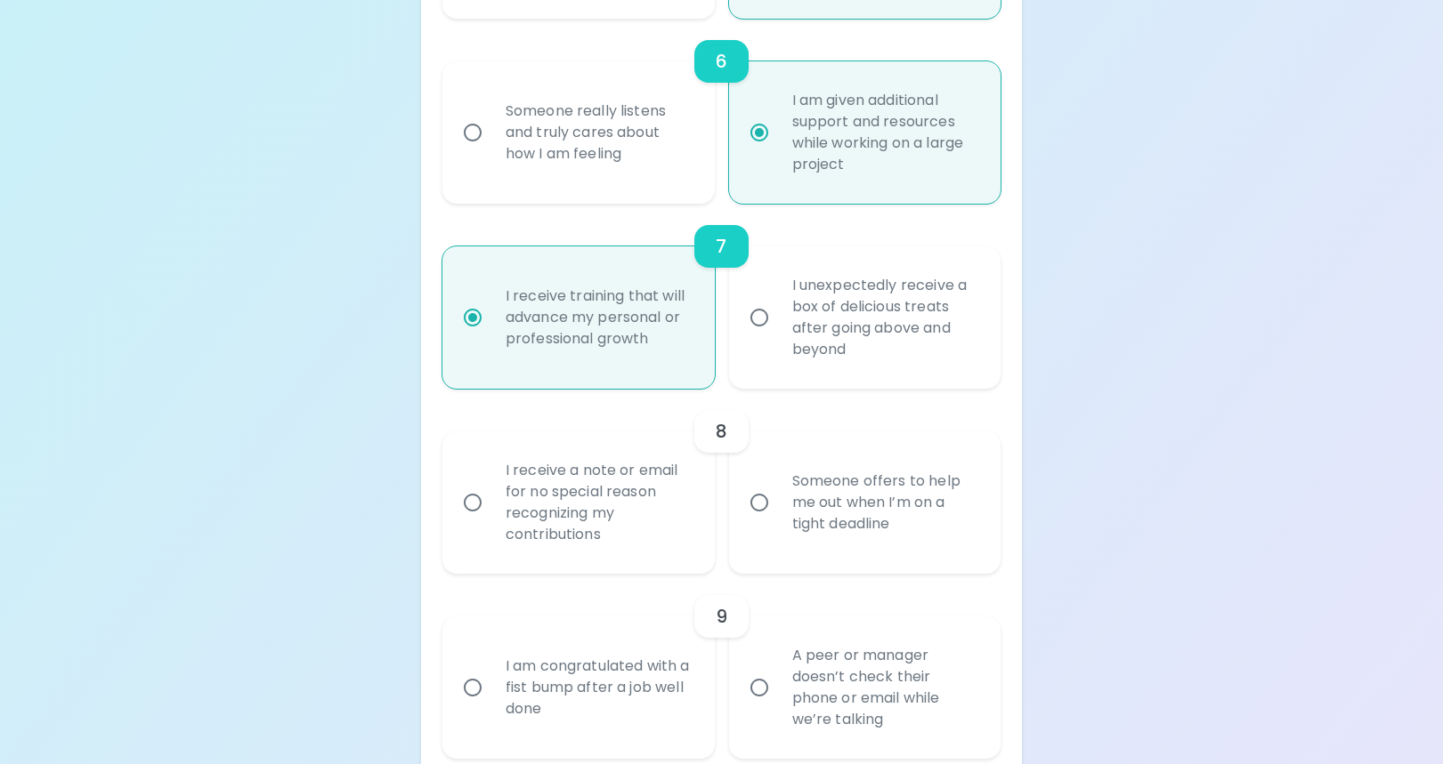
radio input "false"
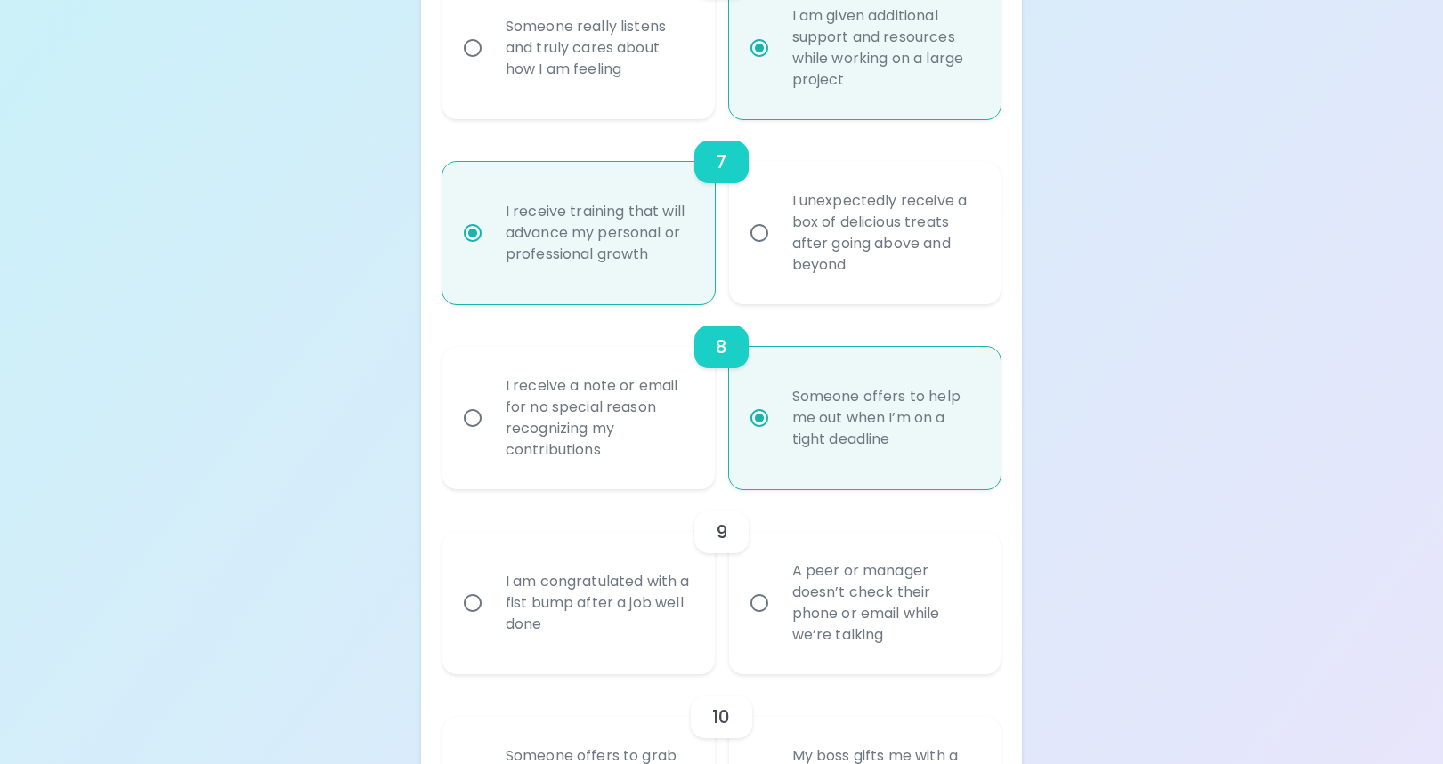
scroll to position [1532, 0]
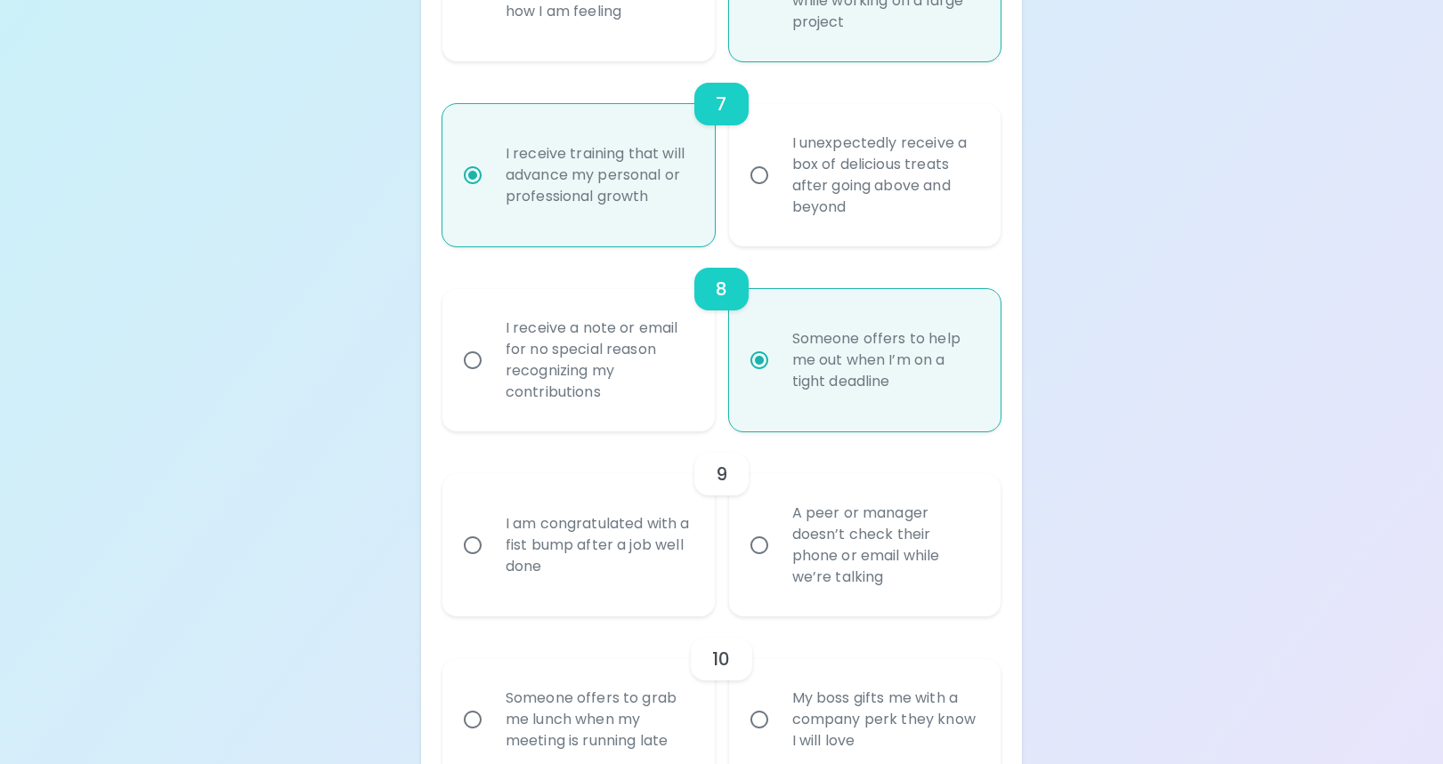
radio input "true"
click at [477, 552] on input "I am congratulated with a fist bump after a job well done" at bounding box center [472, 545] width 37 height 37
radio input "false"
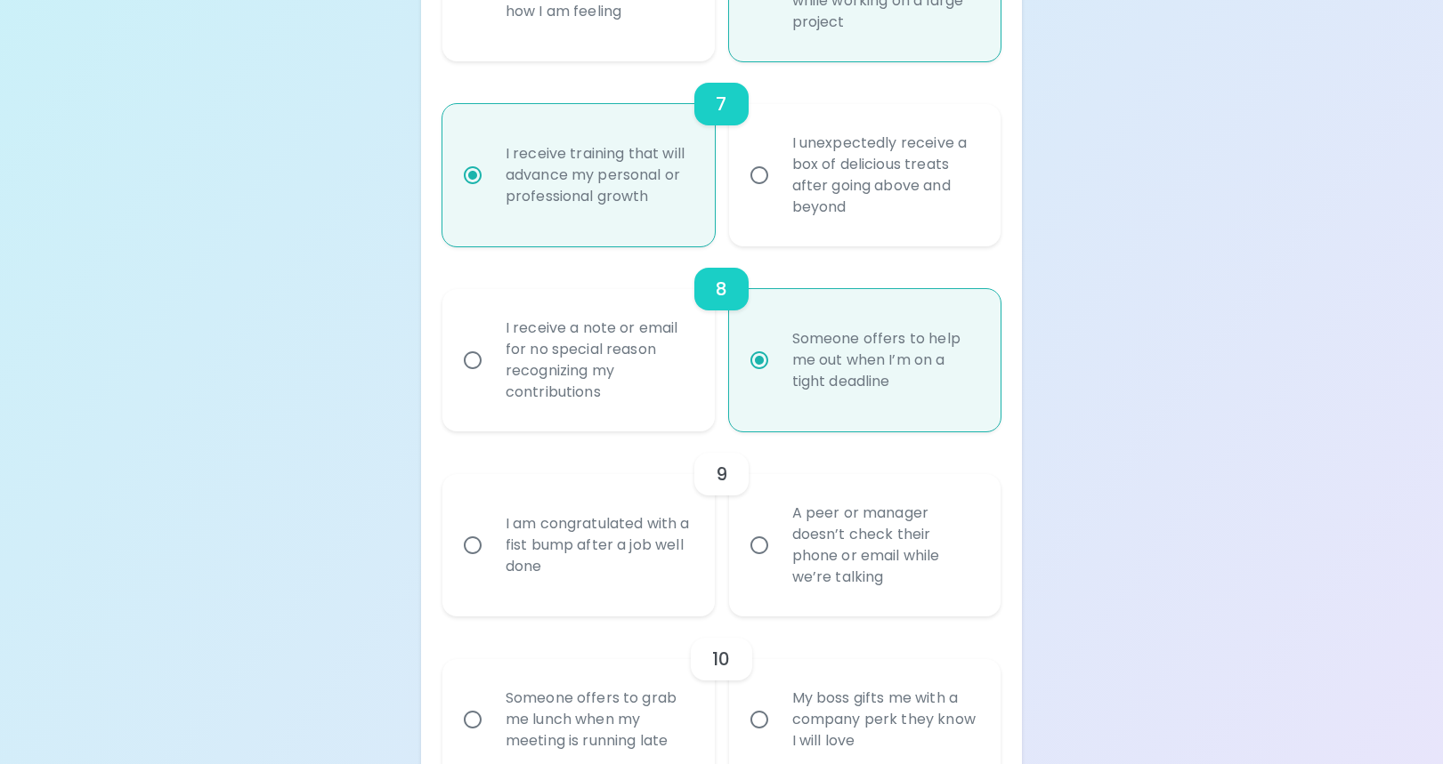
radio input "false"
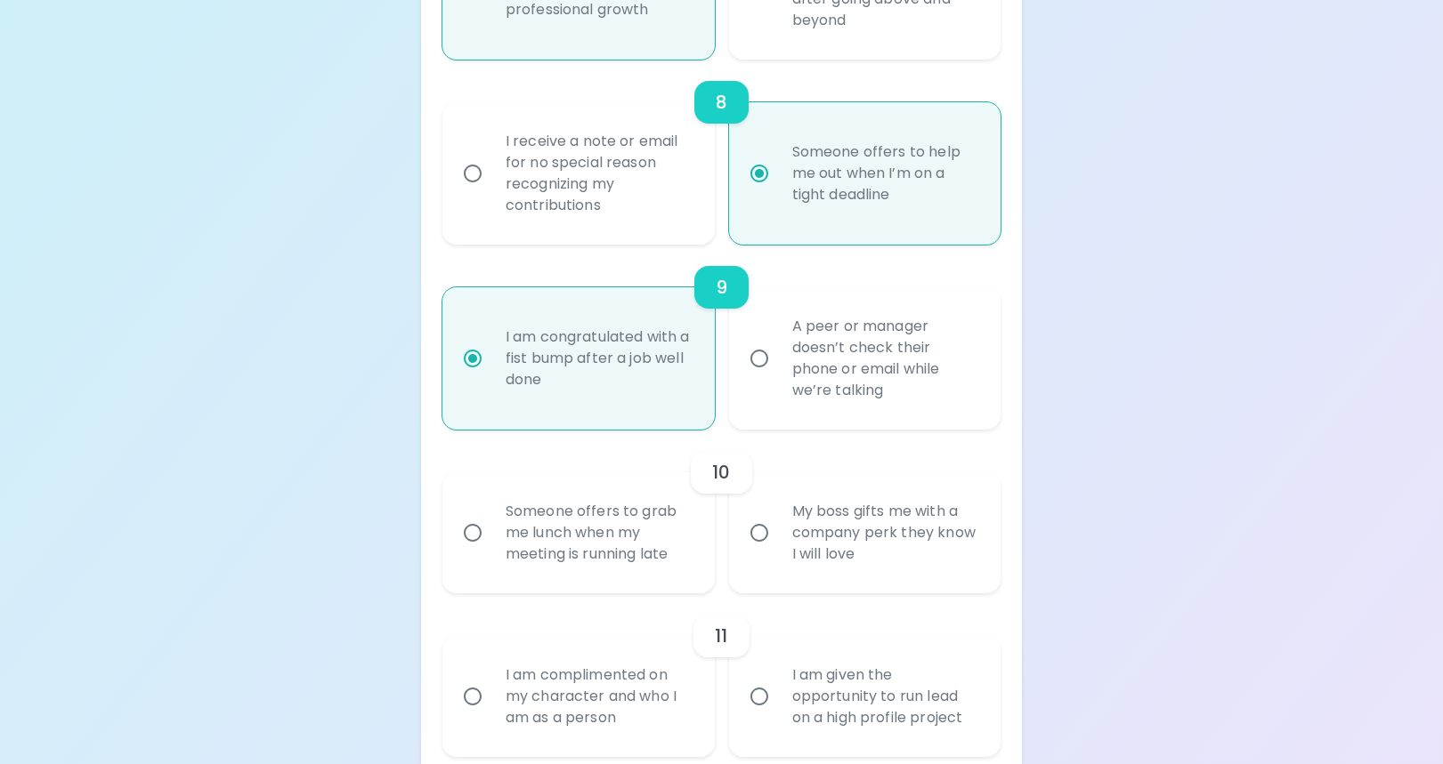
scroll to position [1764, 0]
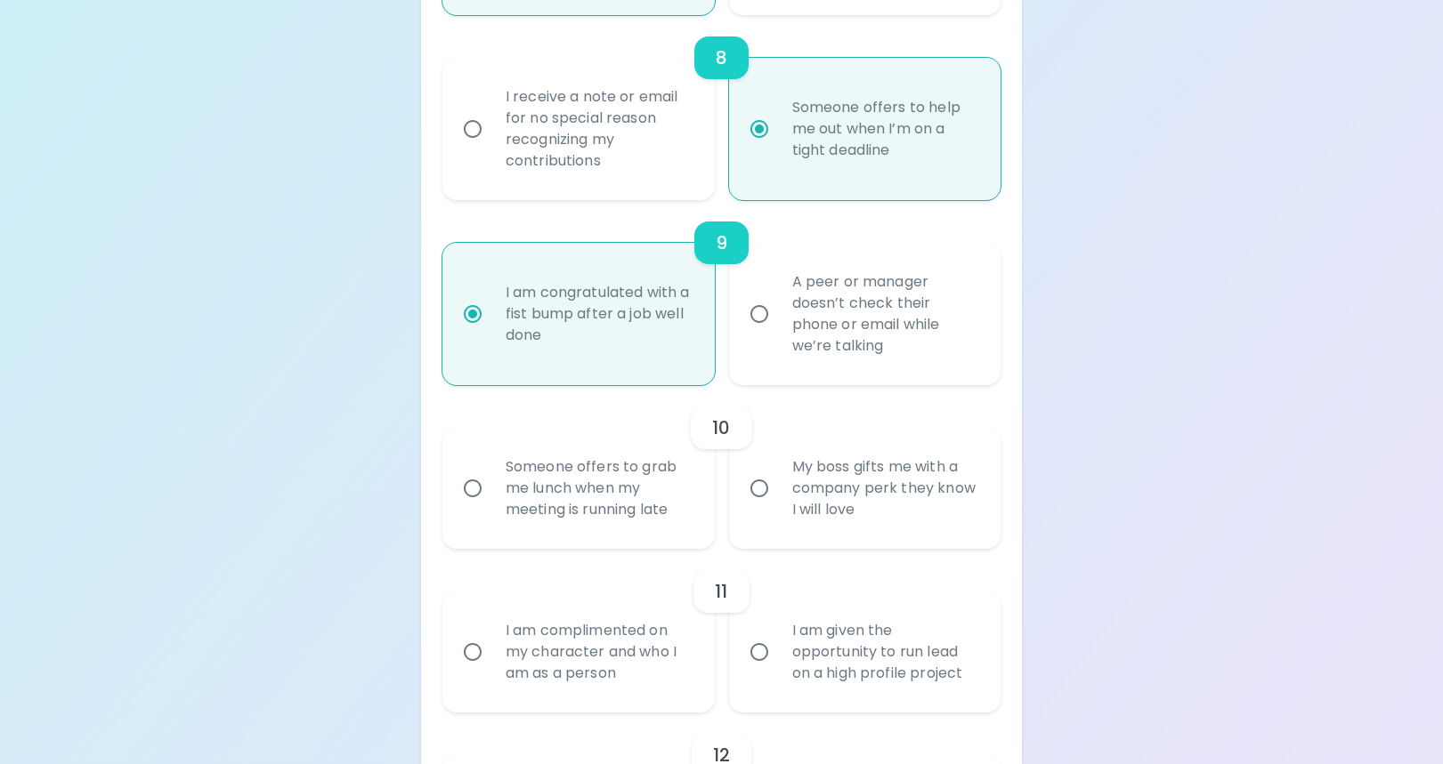
radio input "true"
click at [480, 491] on input "Someone offers to grab me lunch when my meeting is running late" at bounding box center [472, 488] width 37 height 37
radio input "false"
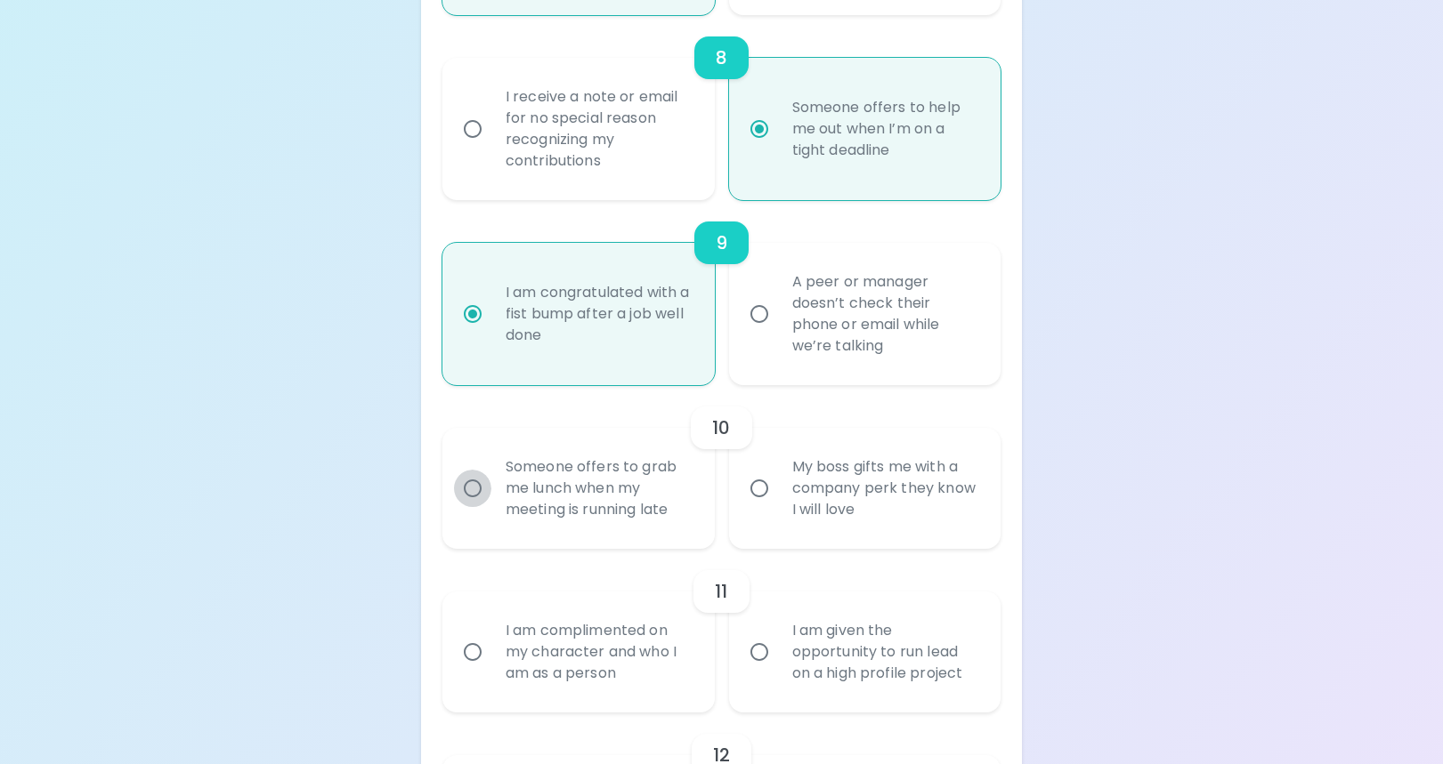
radio input "false"
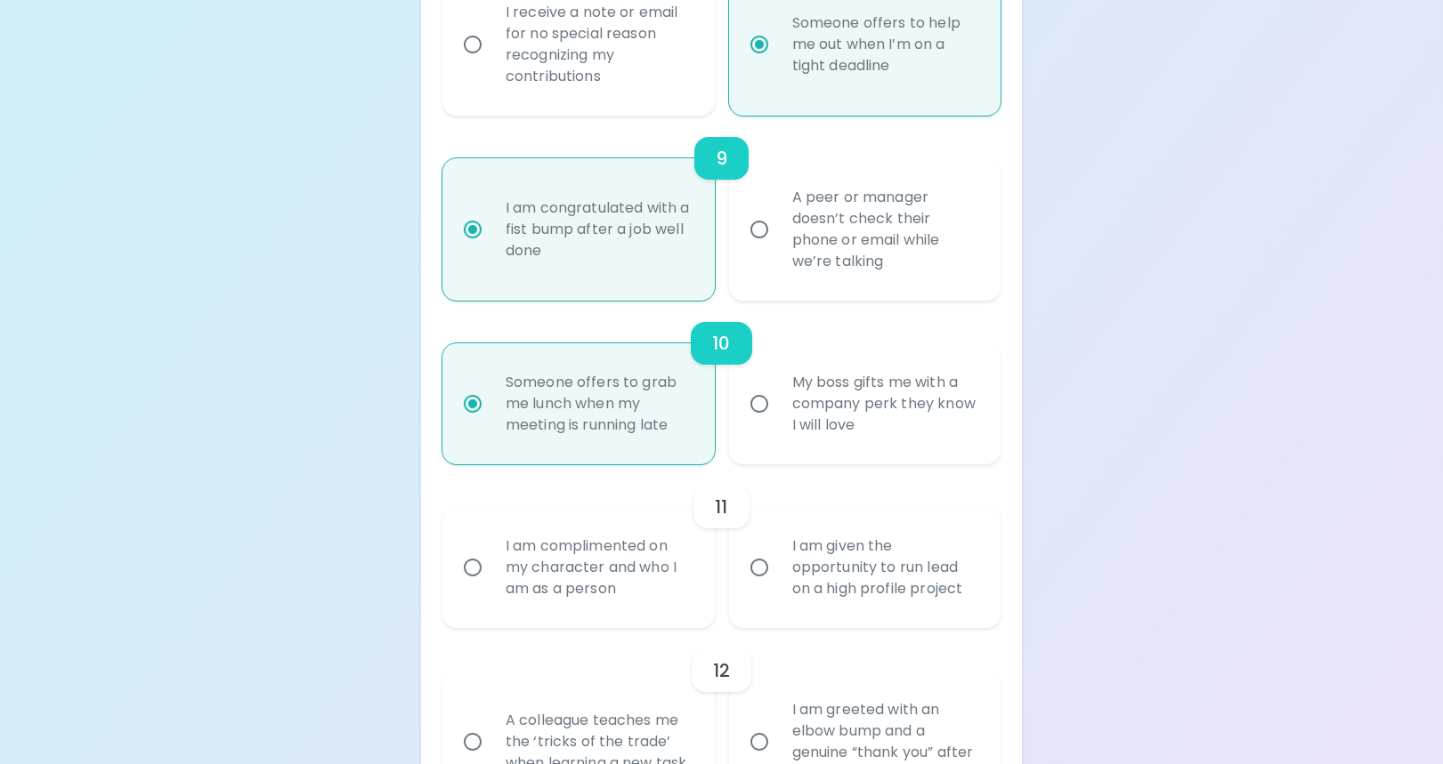
scroll to position [1906, 0]
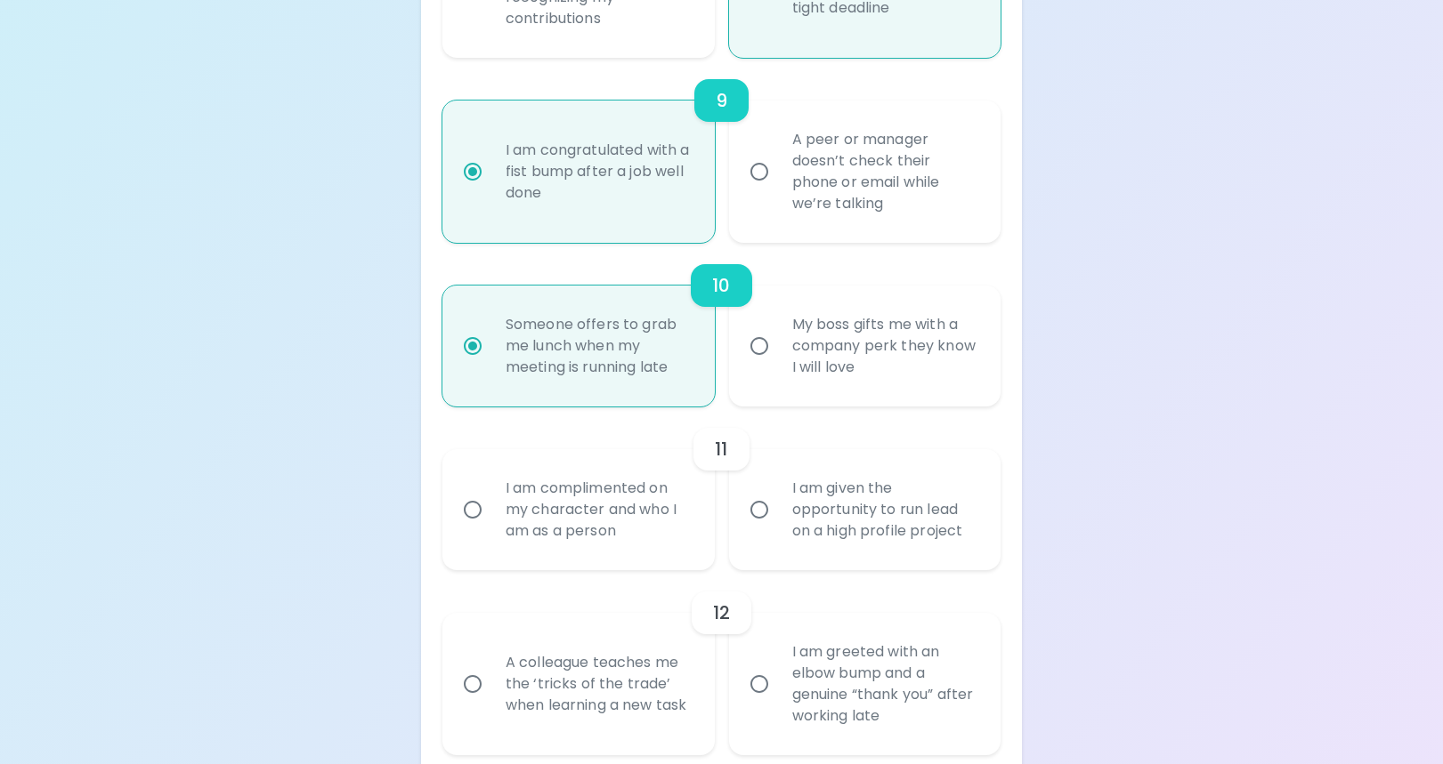
radio input "true"
click at [477, 513] on input "I am complimented on my character and who I am as a person" at bounding box center [472, 509] width 37 height 37
radio input "false"
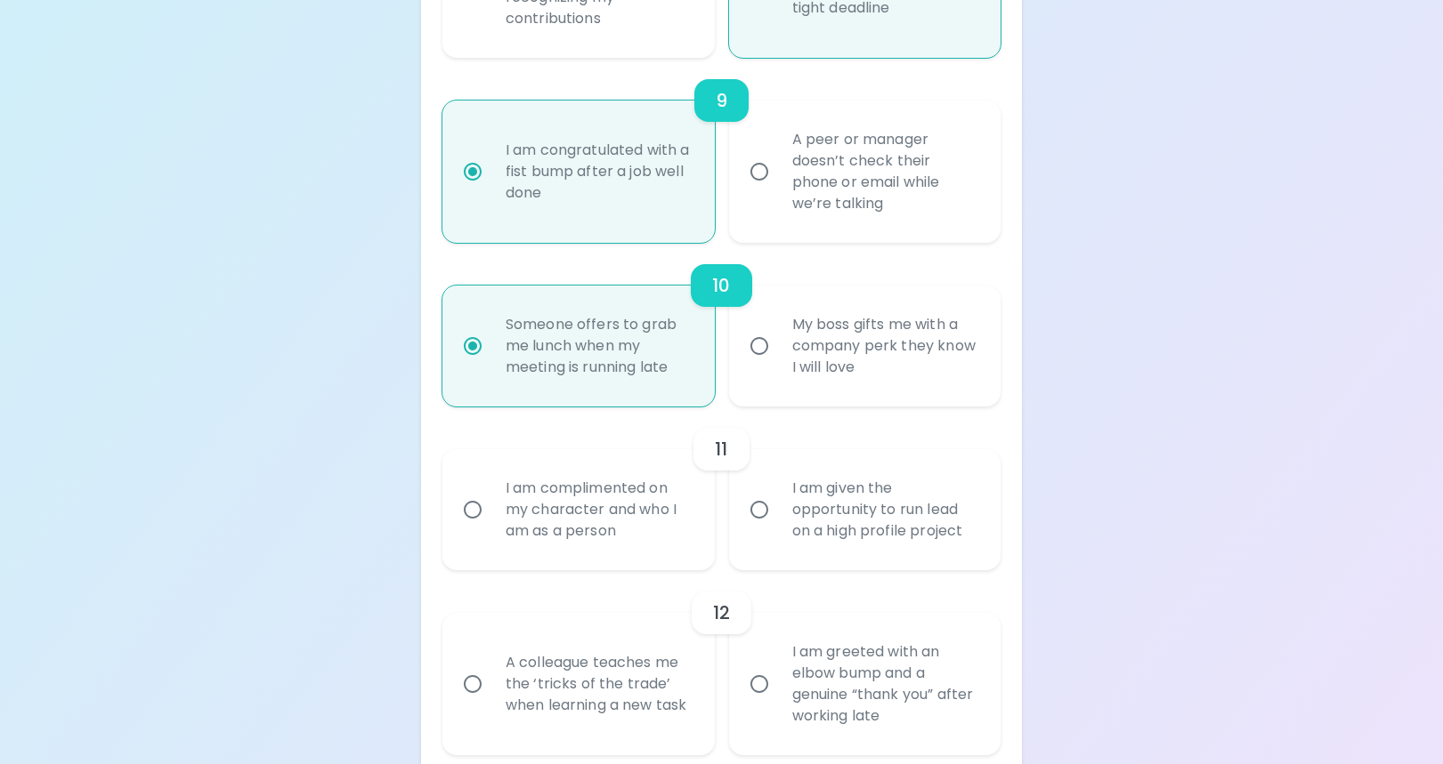
radio input "false"
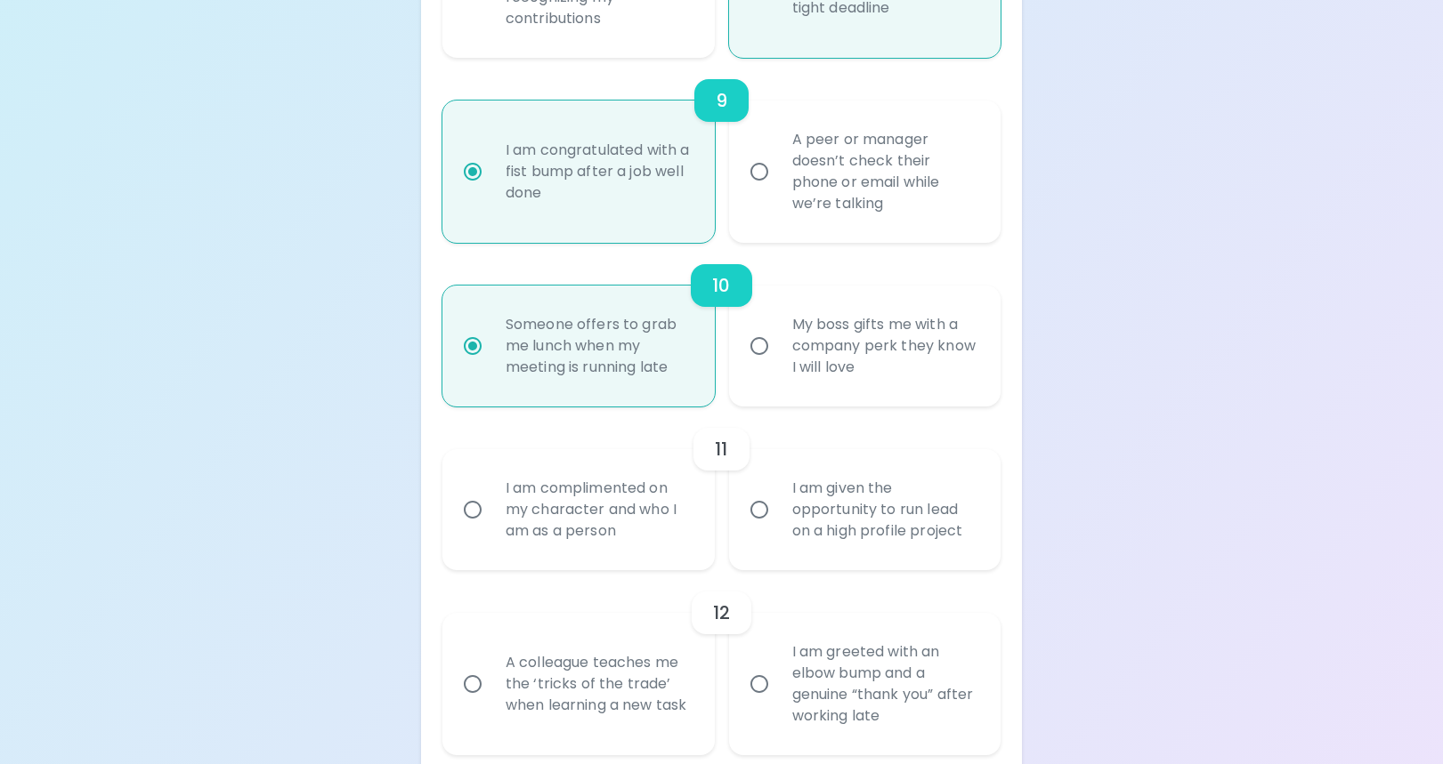
radio input "false"
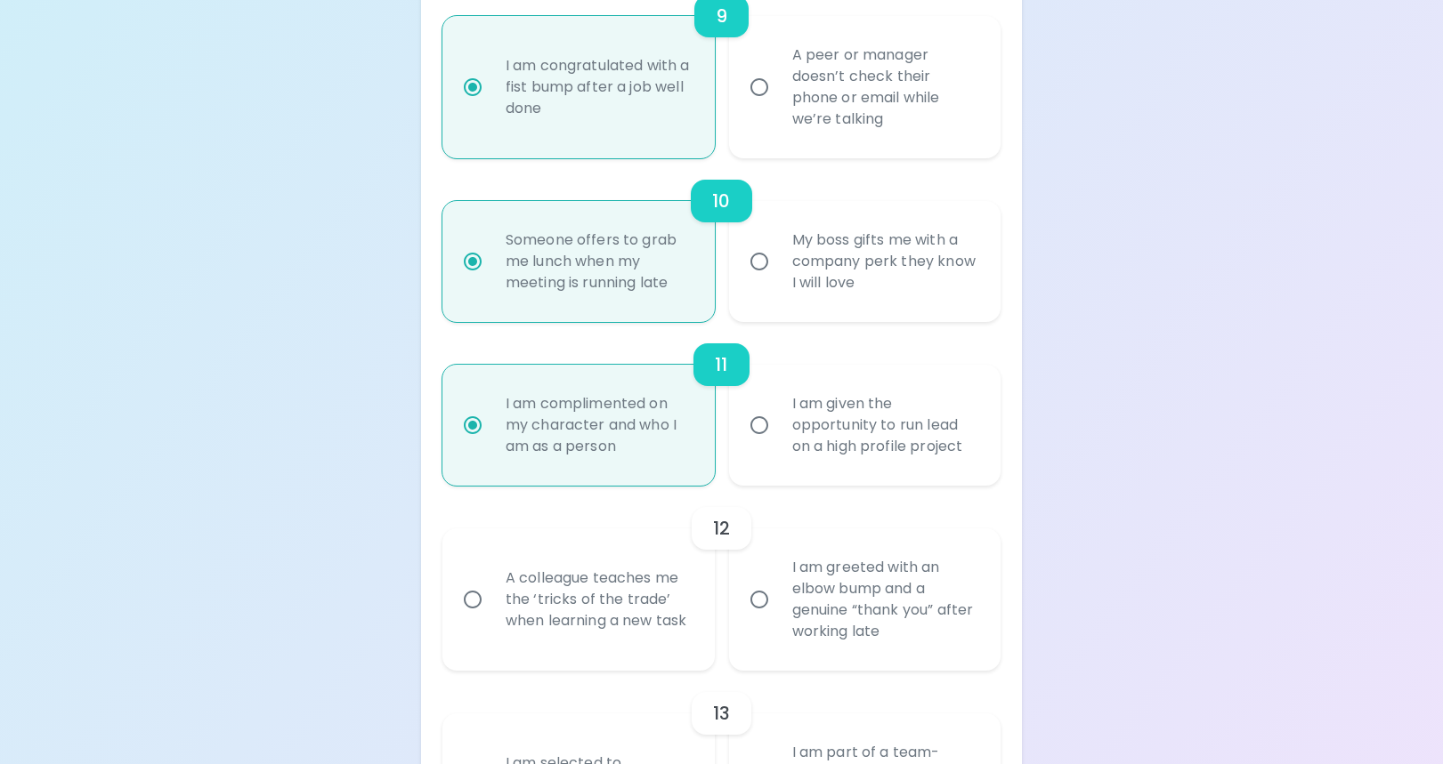
scroll to position [2049, 0]
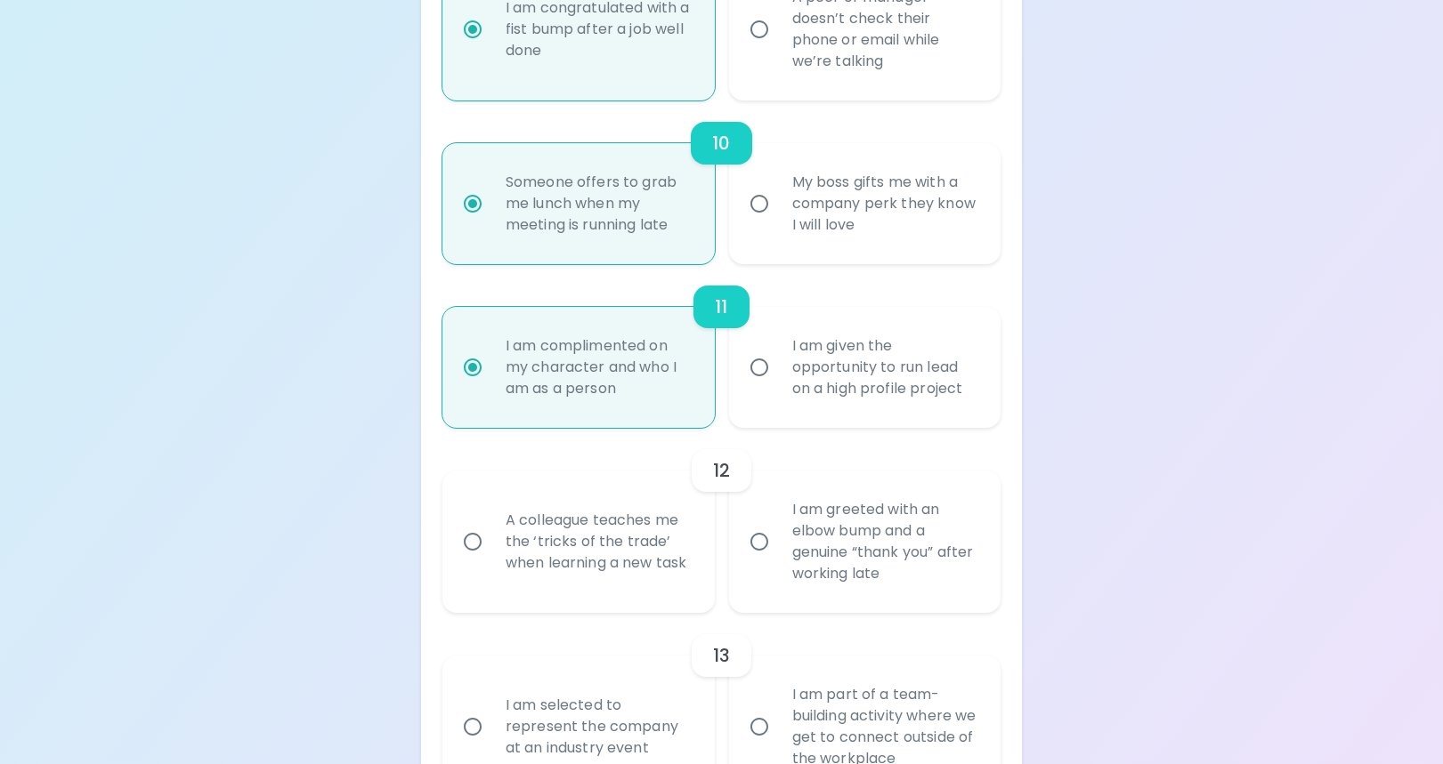
radio input "true"
click at [478, 539] on input "A colleague teaches me the ‘tricks of the trade’ when learning a new task" at bounding box center [472, 541] width 37 height 37
radio input "false"
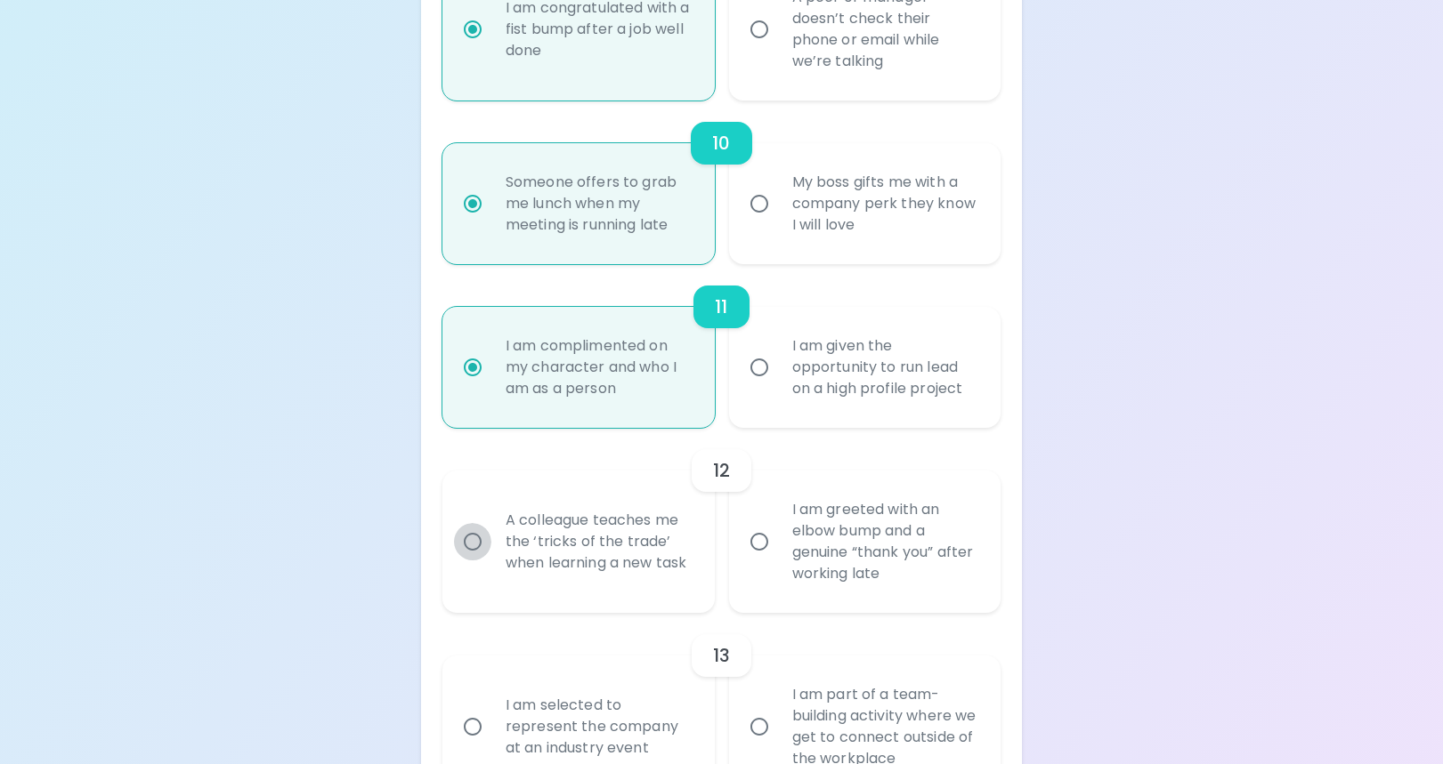
radio input "false"
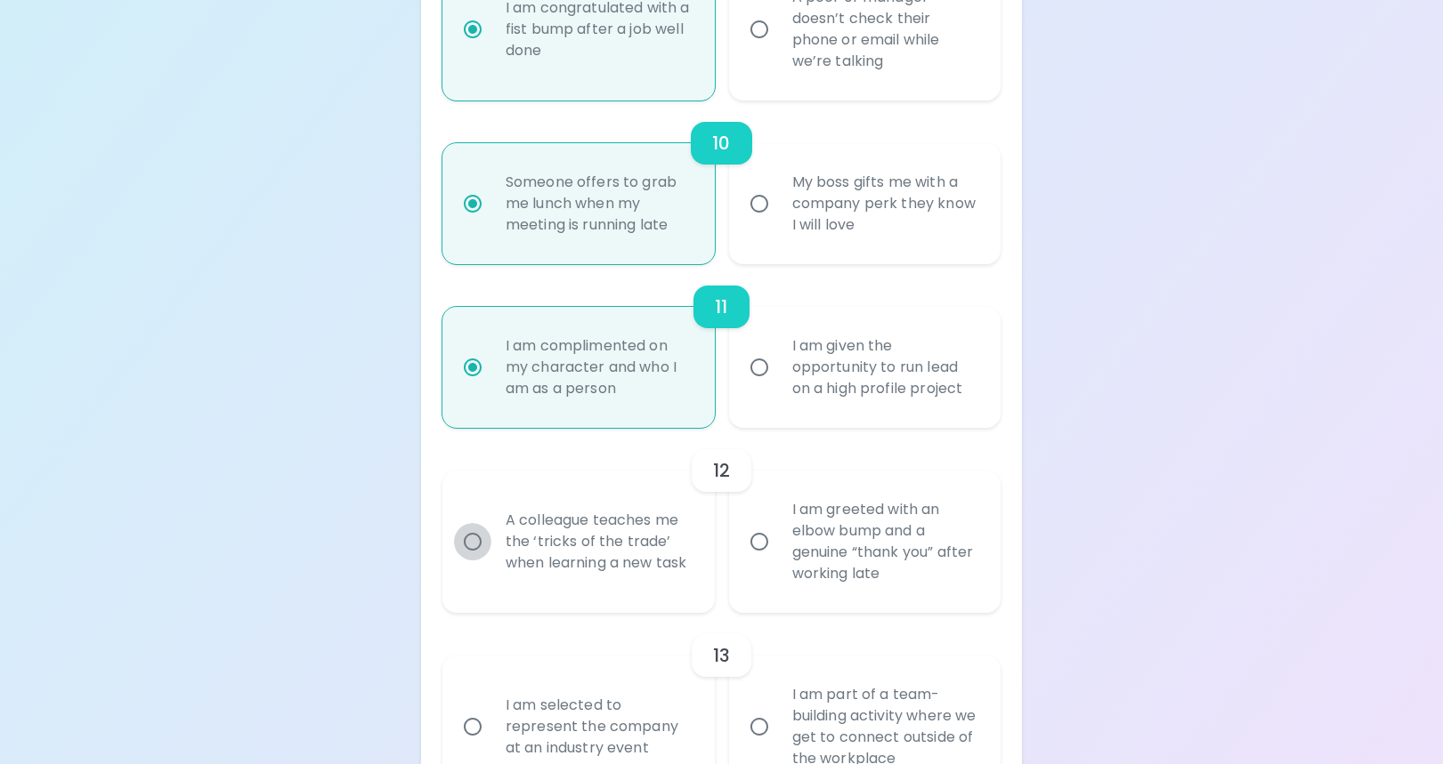
radio input "false"
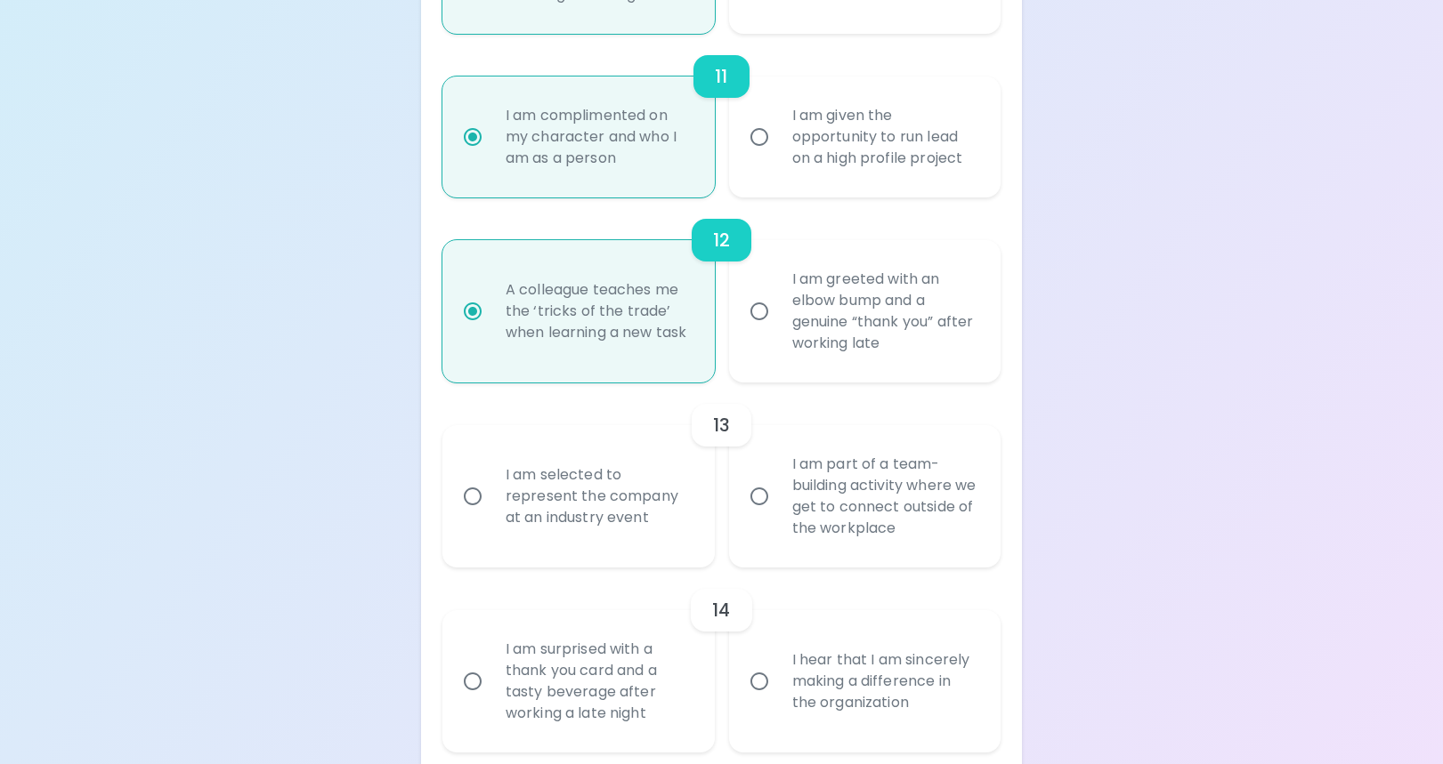
scroll to position [2280, 0]
radio input "true"
click at [480, 498] on input "I am selected to represent the company at an industry event" at bounding box center [472, 495] width 37 height 37
radio input "false"
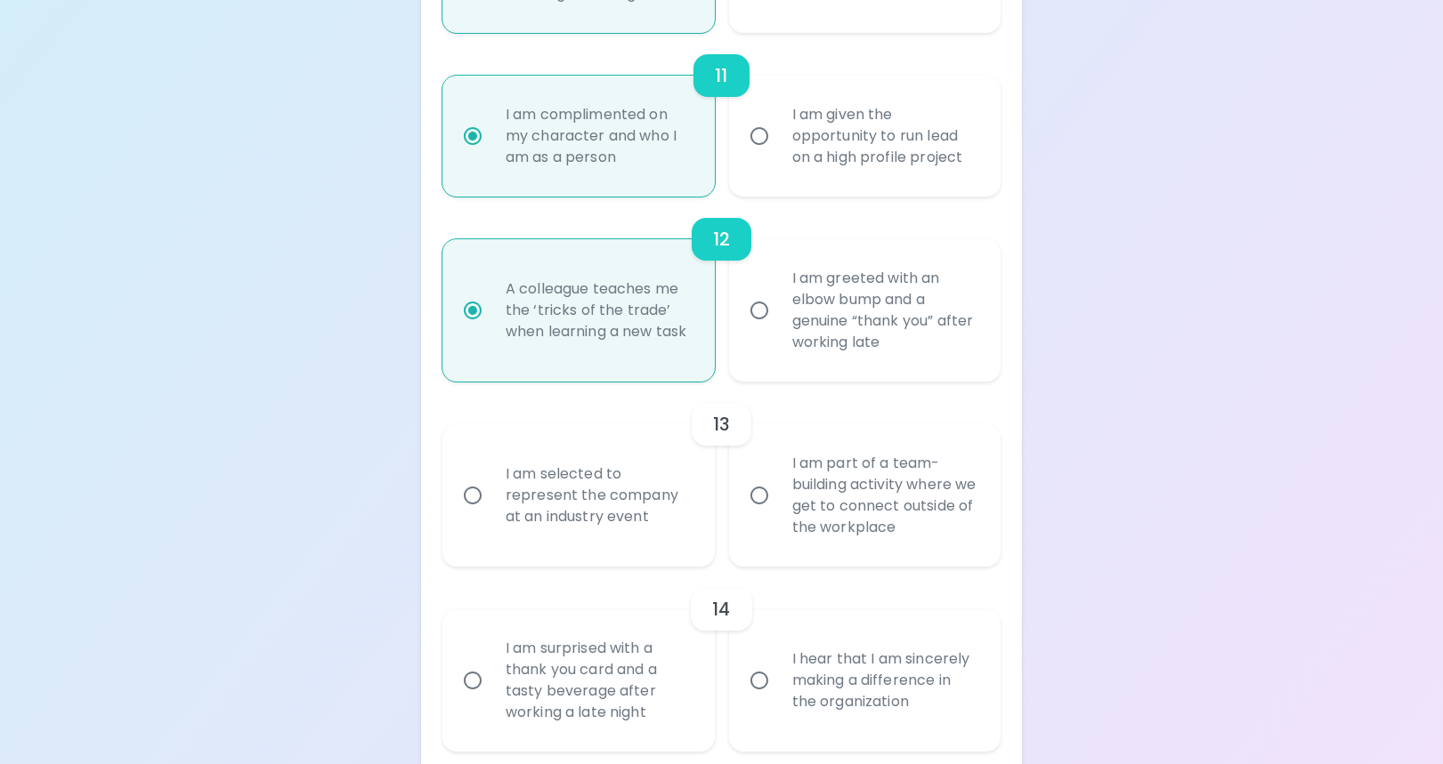
radio input "false"
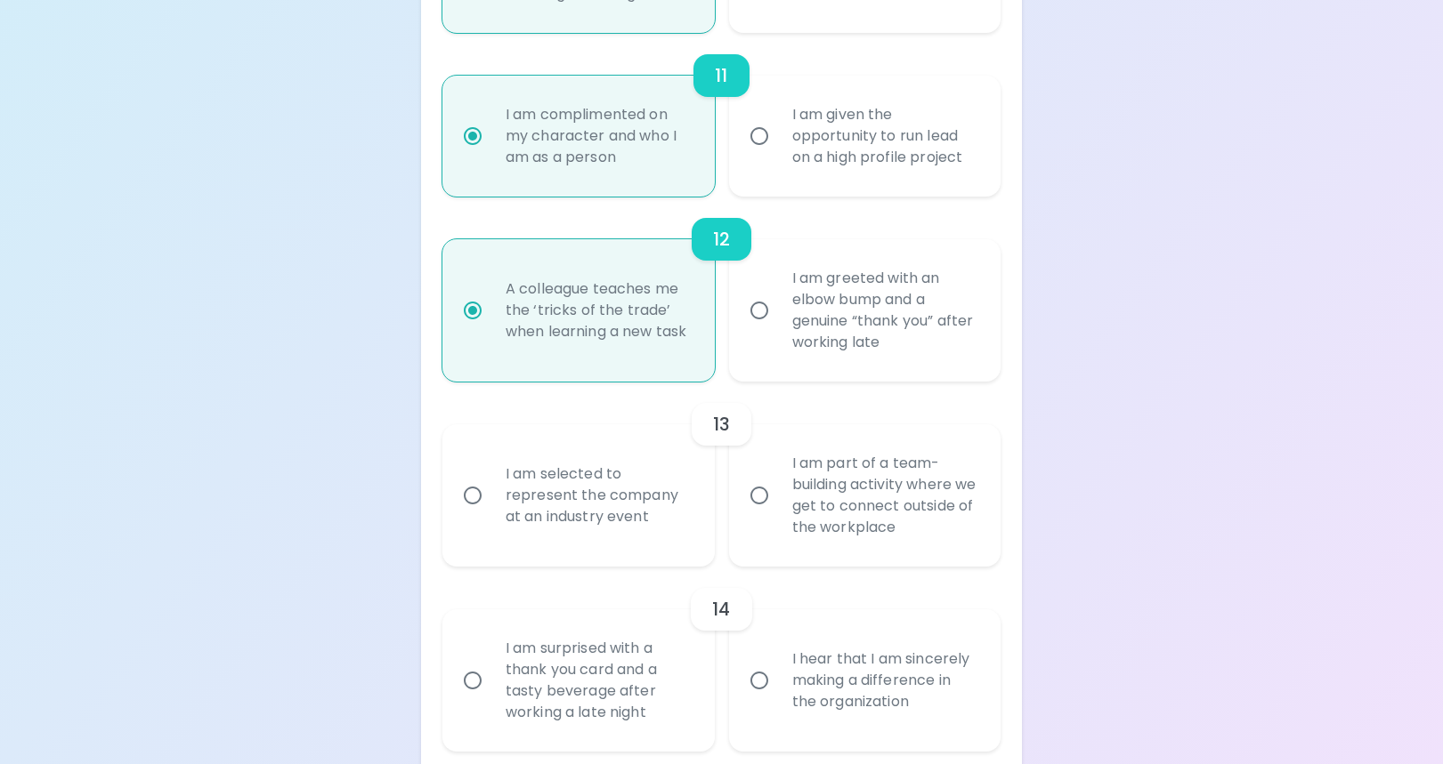
radio input "false"
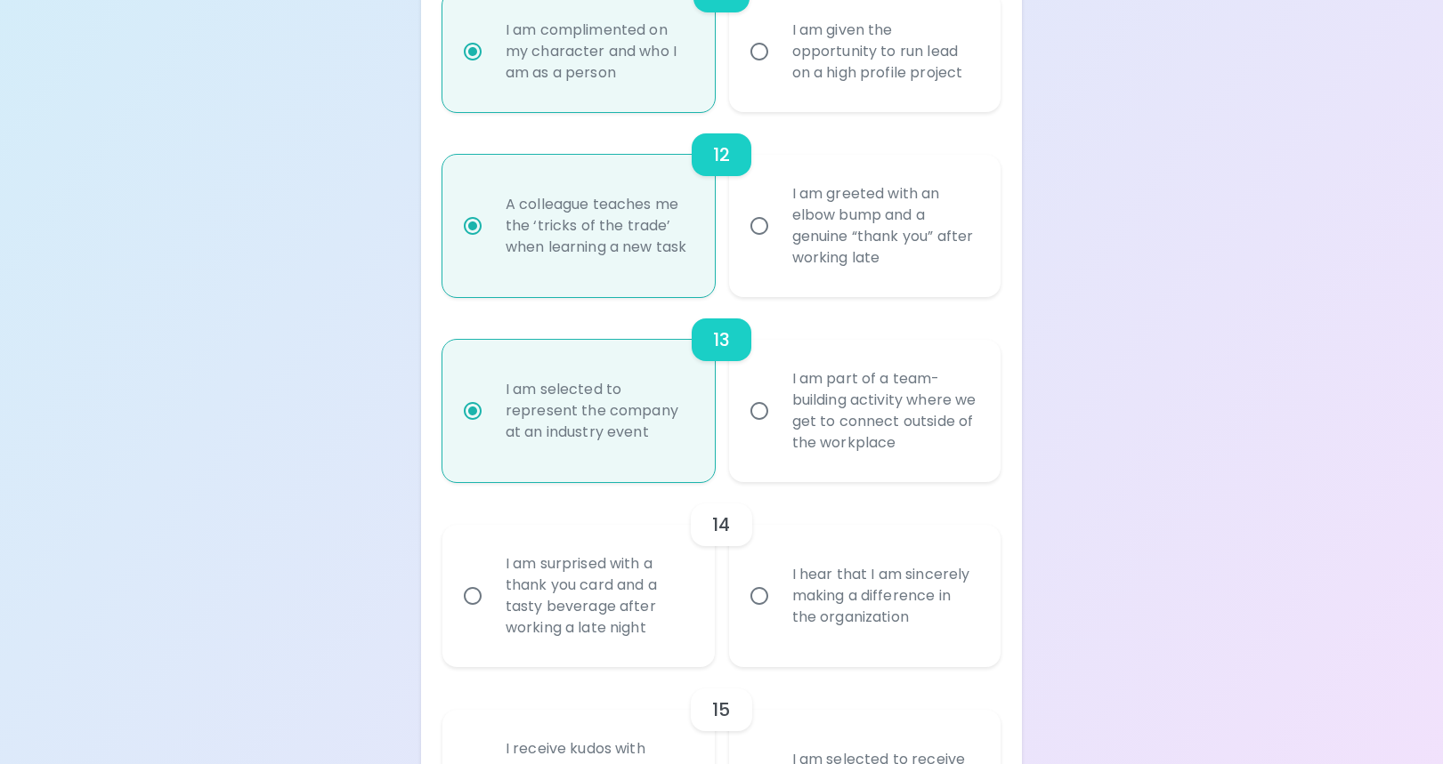
scroll to position [2422, 0]
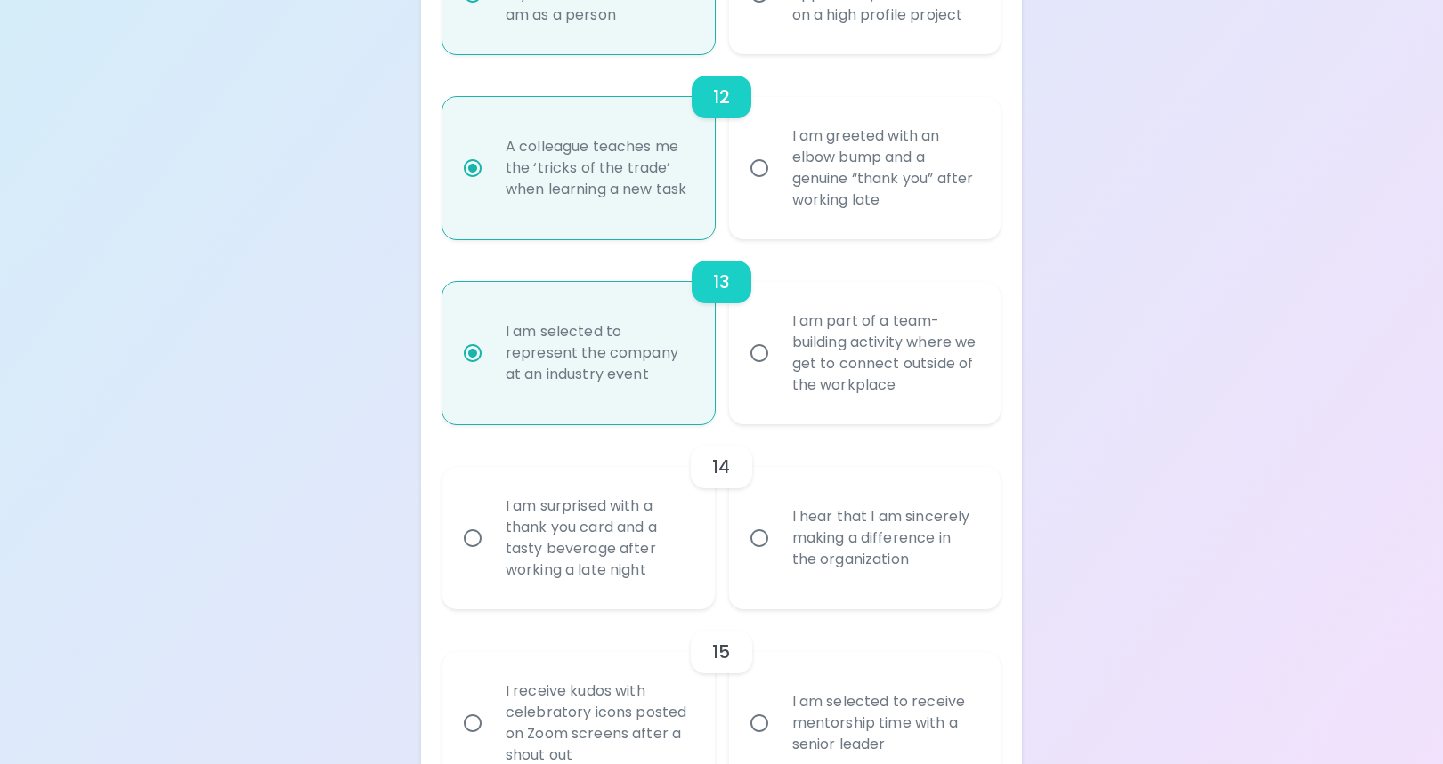
radio input "true"
click at [480, 538] on input "I am surprised with a thank you card and a tasty beverage after working a late …" at bounding box center [472, 538] width 37 height 37
radio input "false"
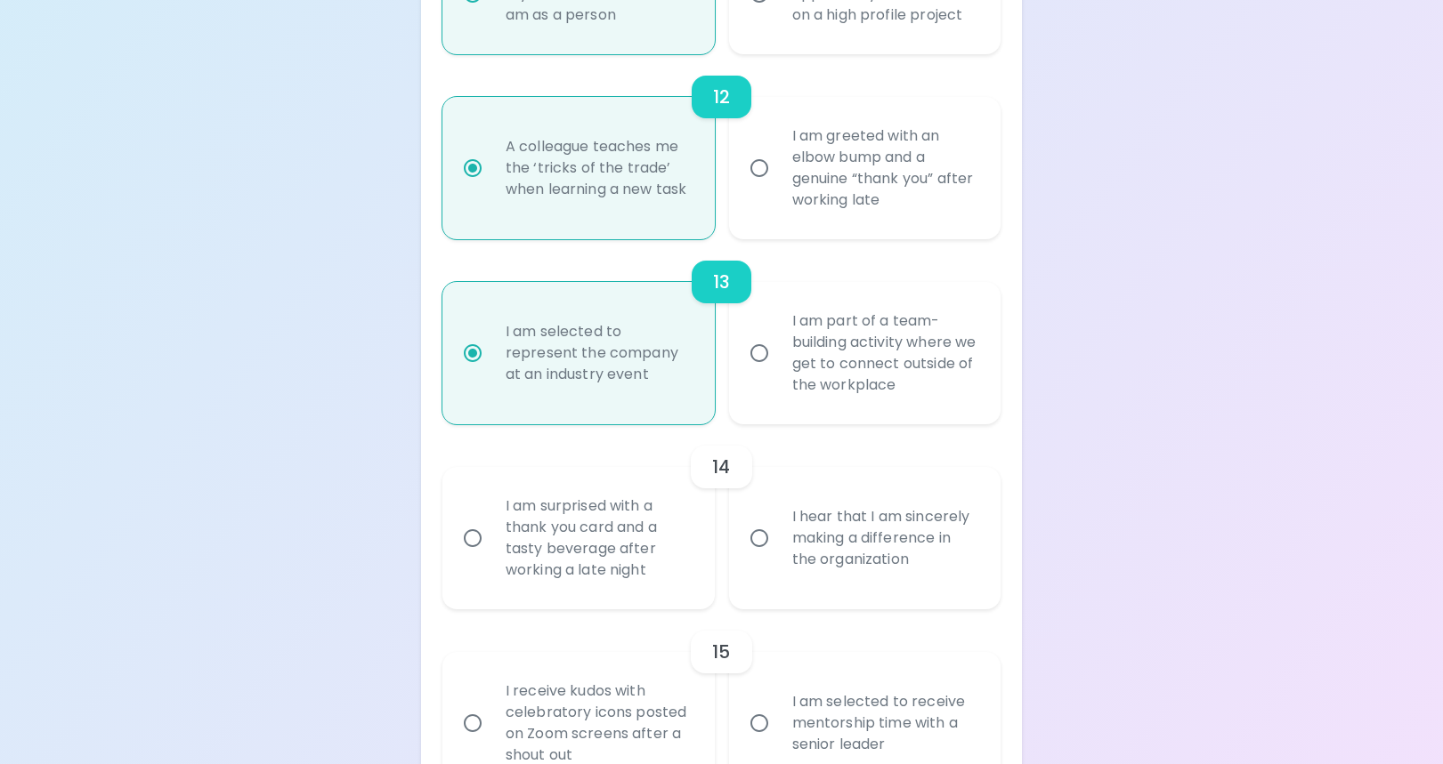
radio input "false"
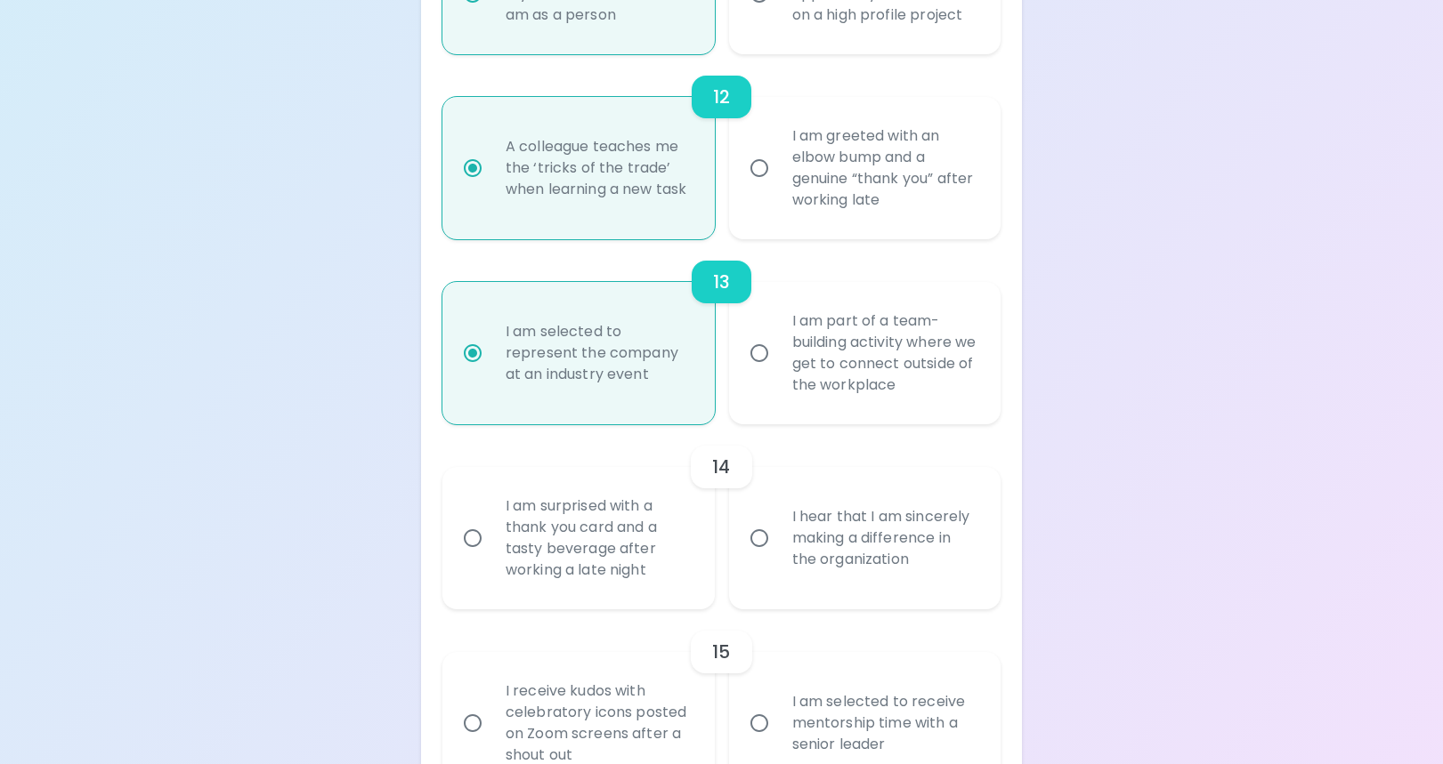
radio input "false"
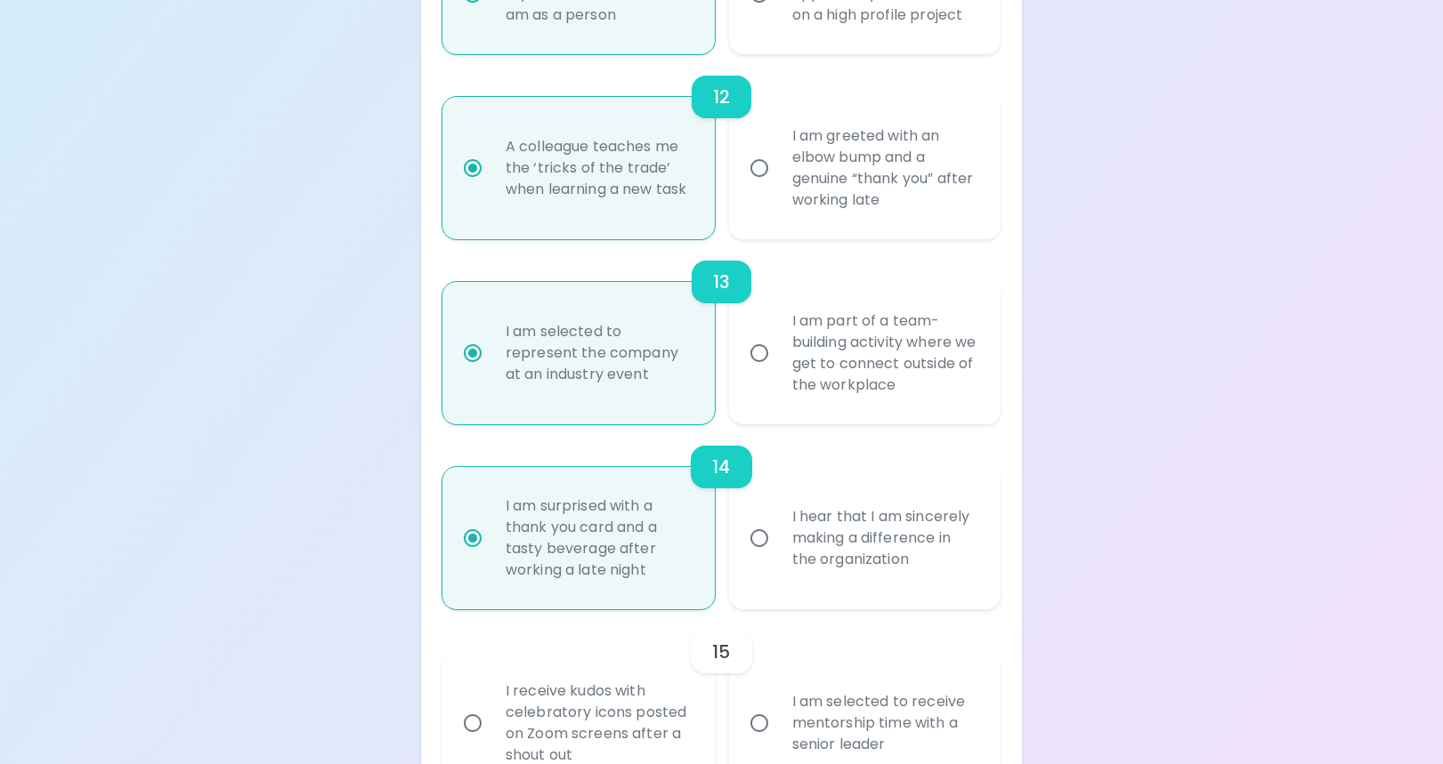
scroll to position [2540, 0]
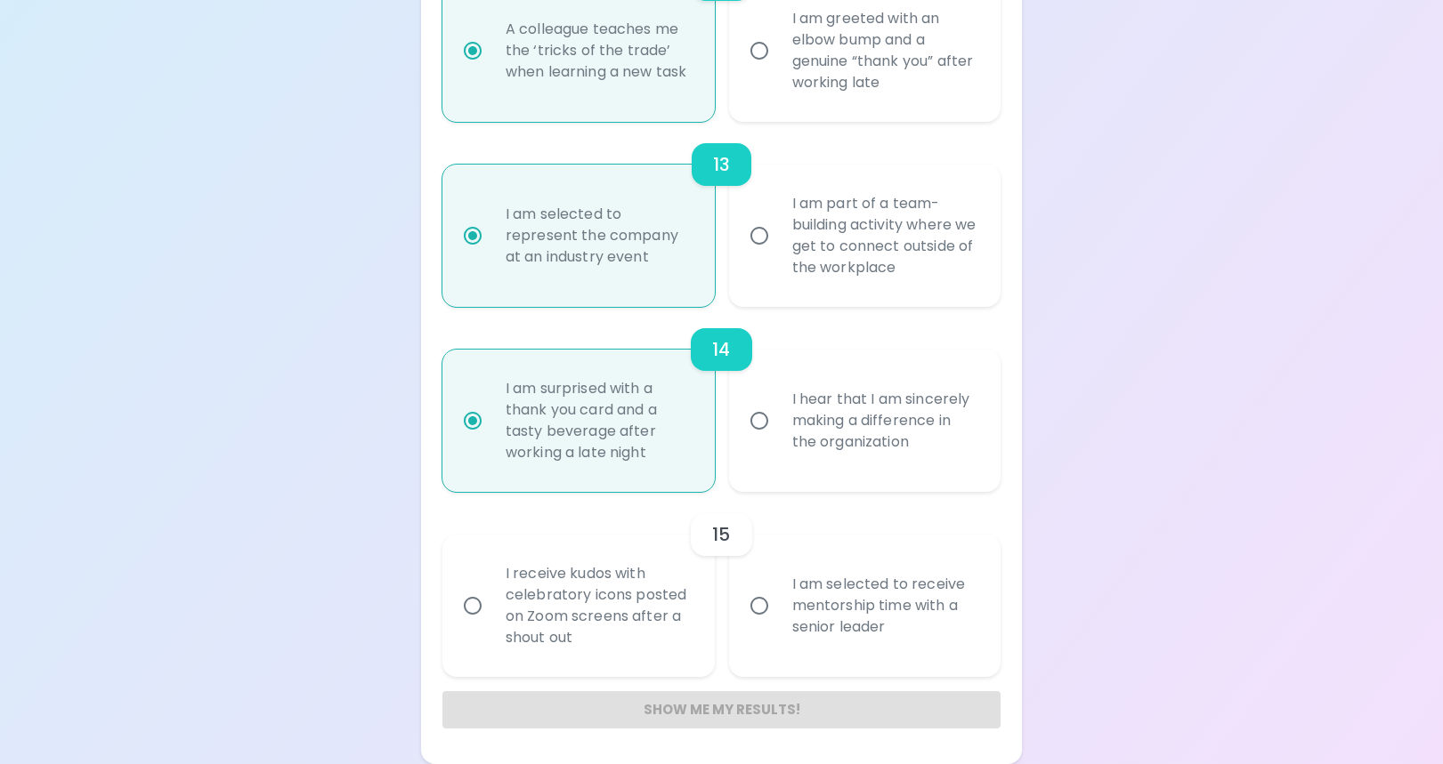
radio input "true"
click at [477, 600] on input "I receive kudos with celebratory icons posted on Zoom screens after a shout out" at bounding box center [472, 605] width 37 height 37
radio input "false"
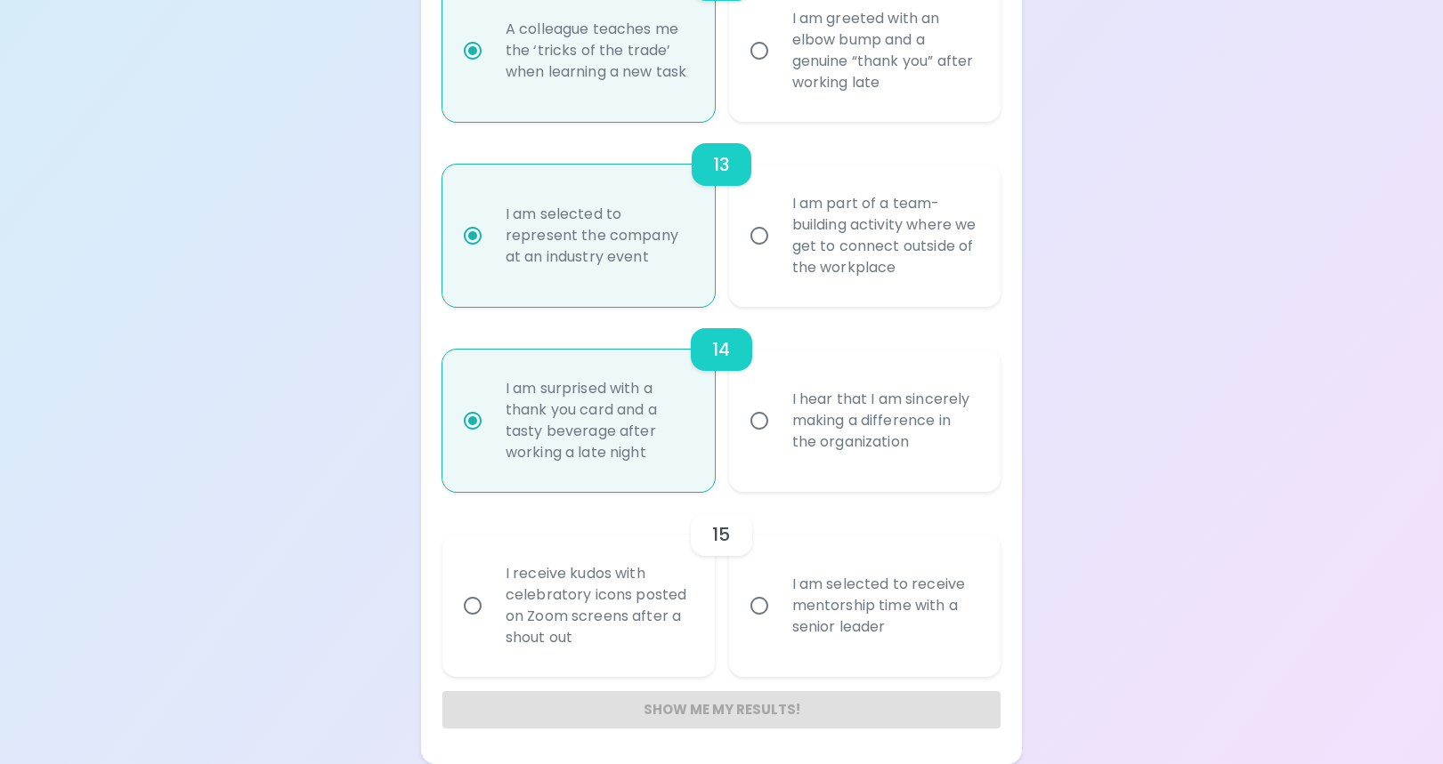
radio input "false"
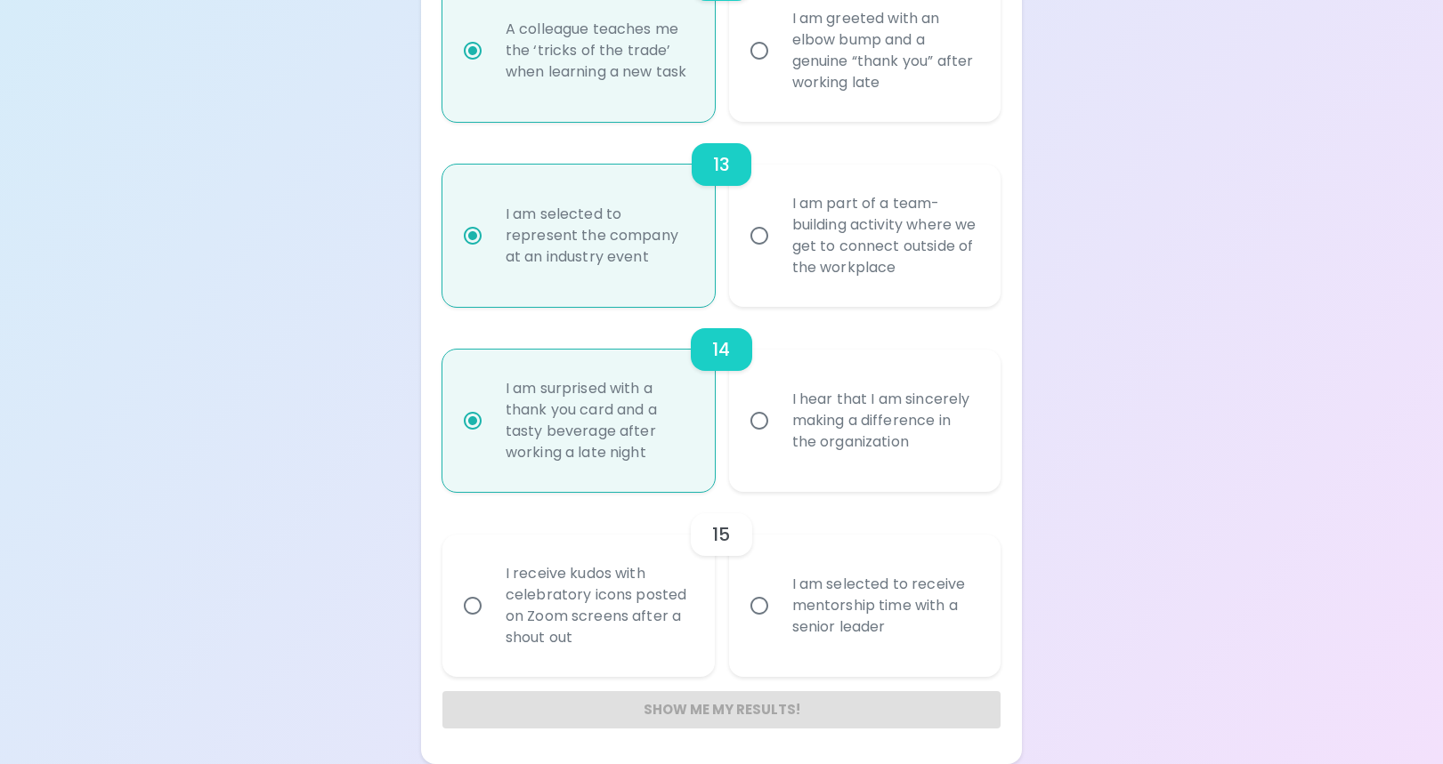
radio input "false"
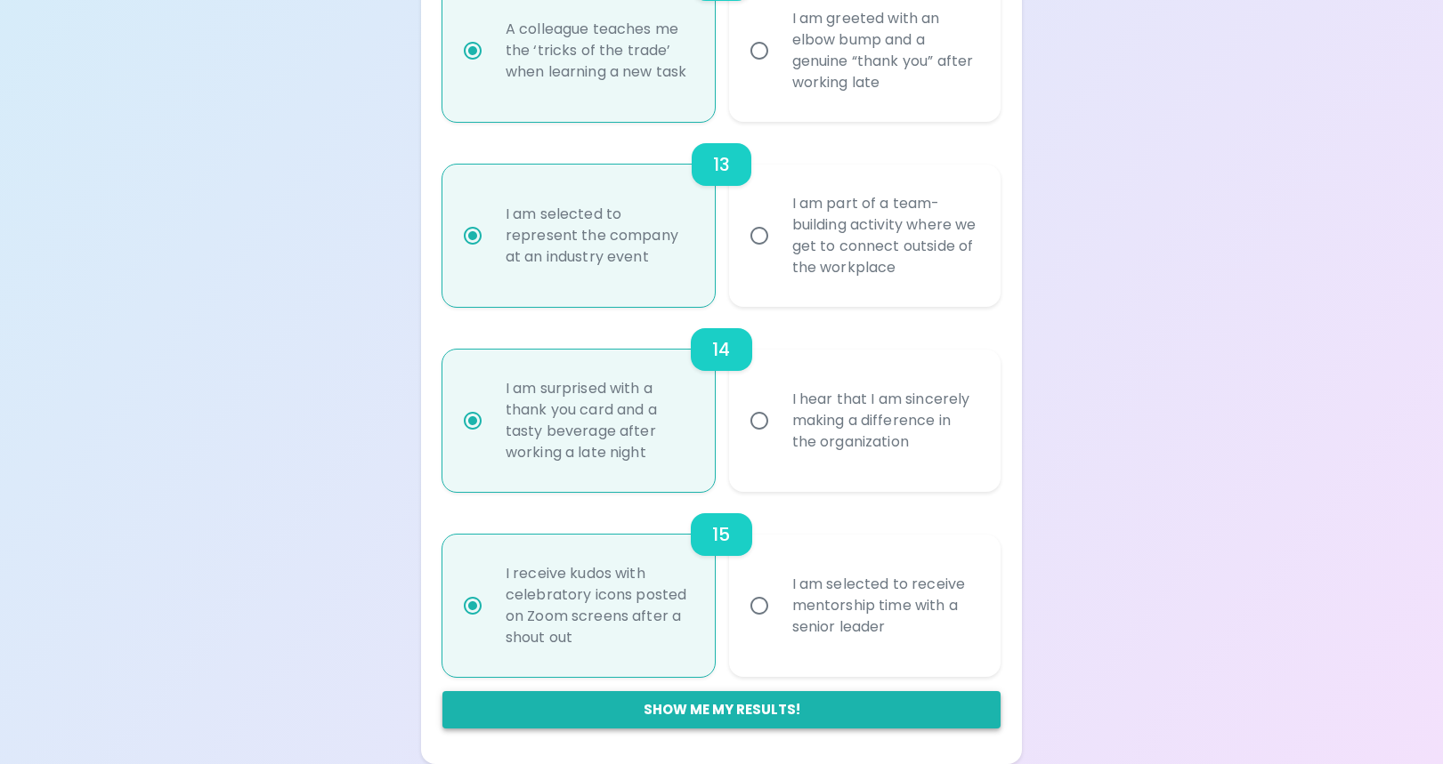
radio input "true"
click at [837, 720] on button "Show me my results!" at bounding box center [721, 709] width 558 height 37
radio input "false"
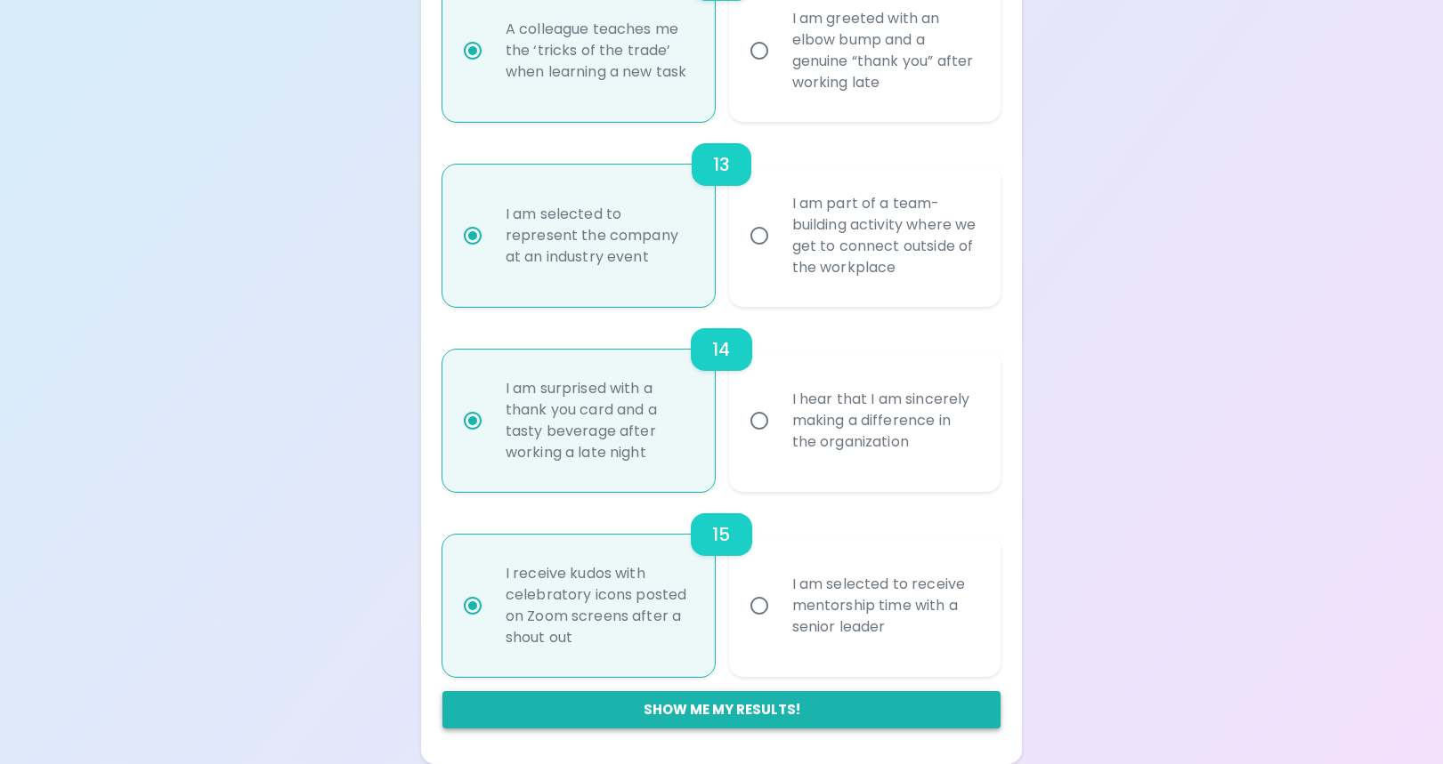
radio input "false"
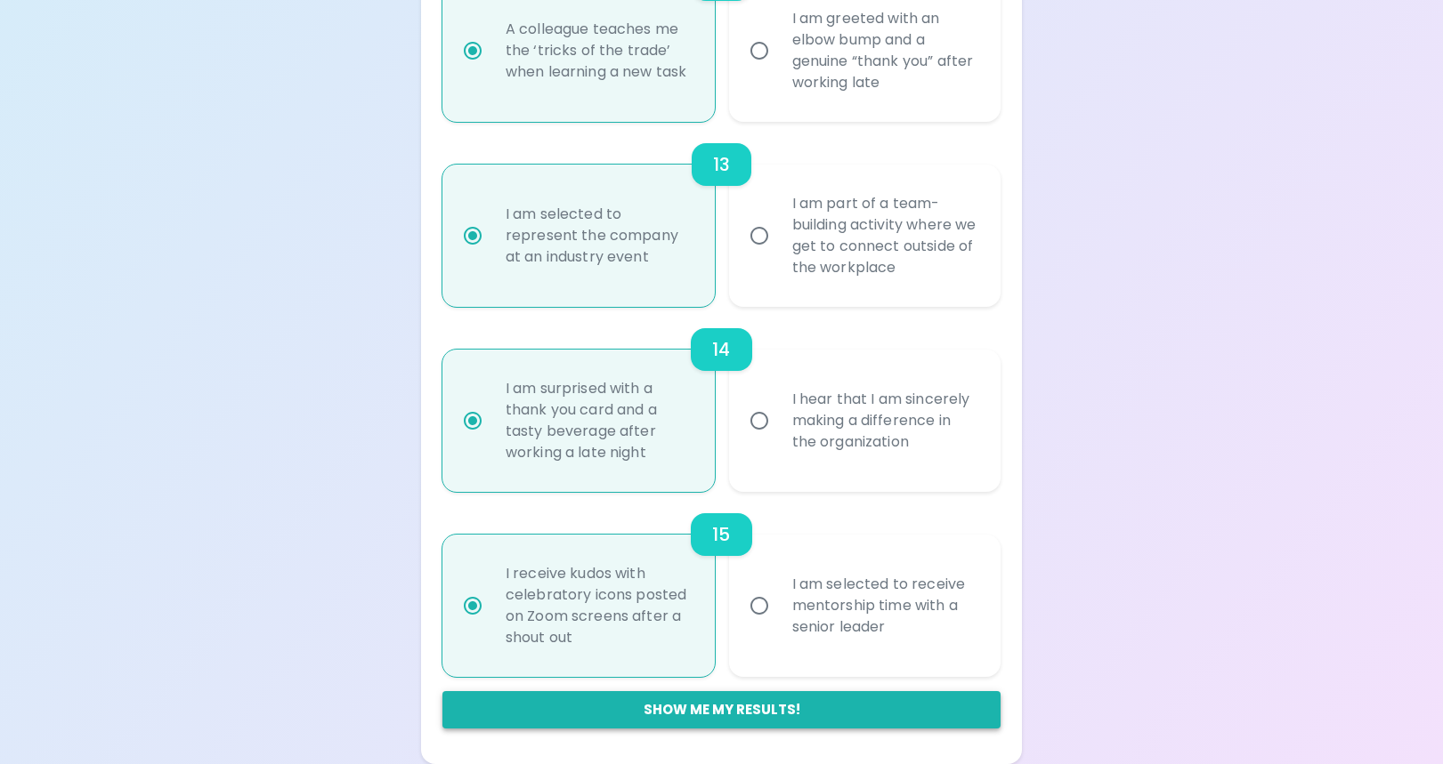
radio input "false"
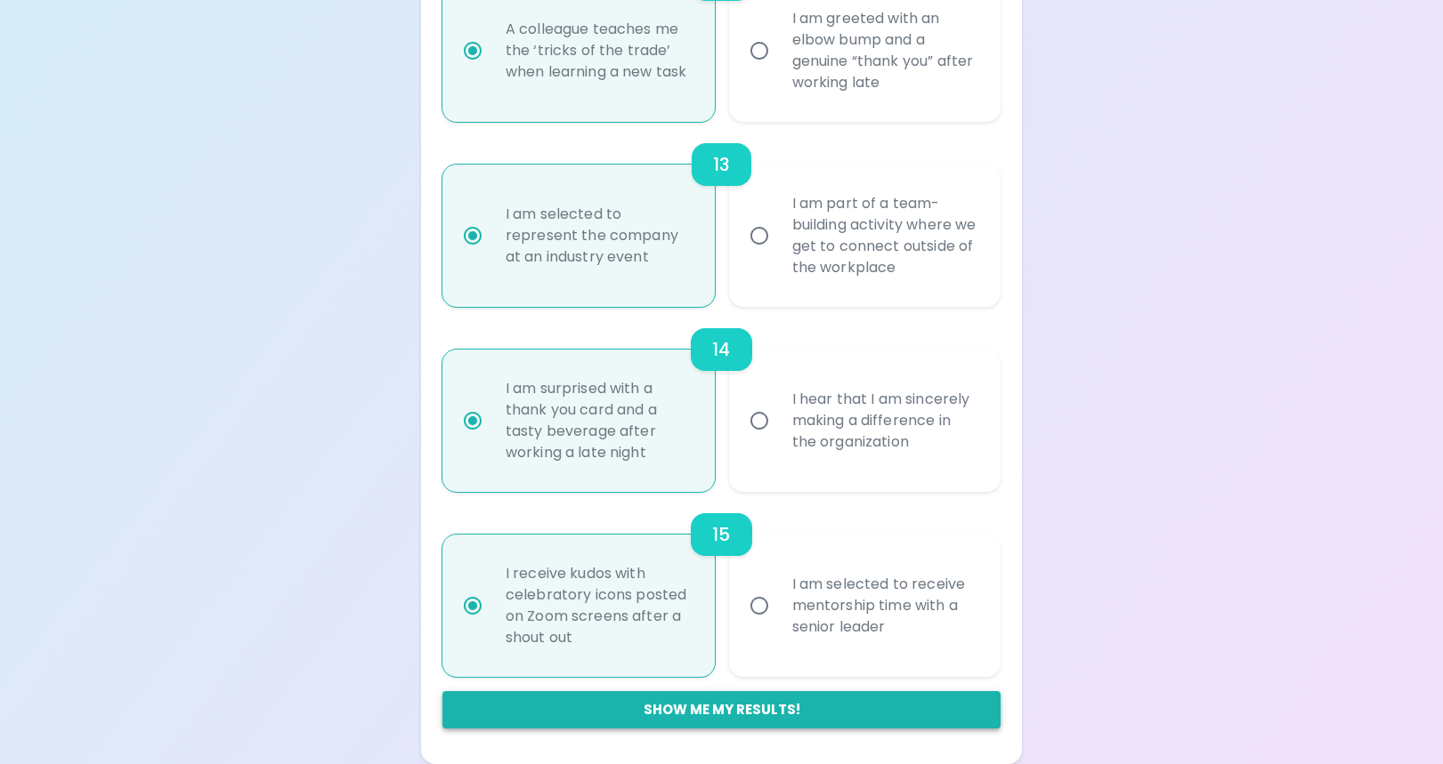
radio input "false"
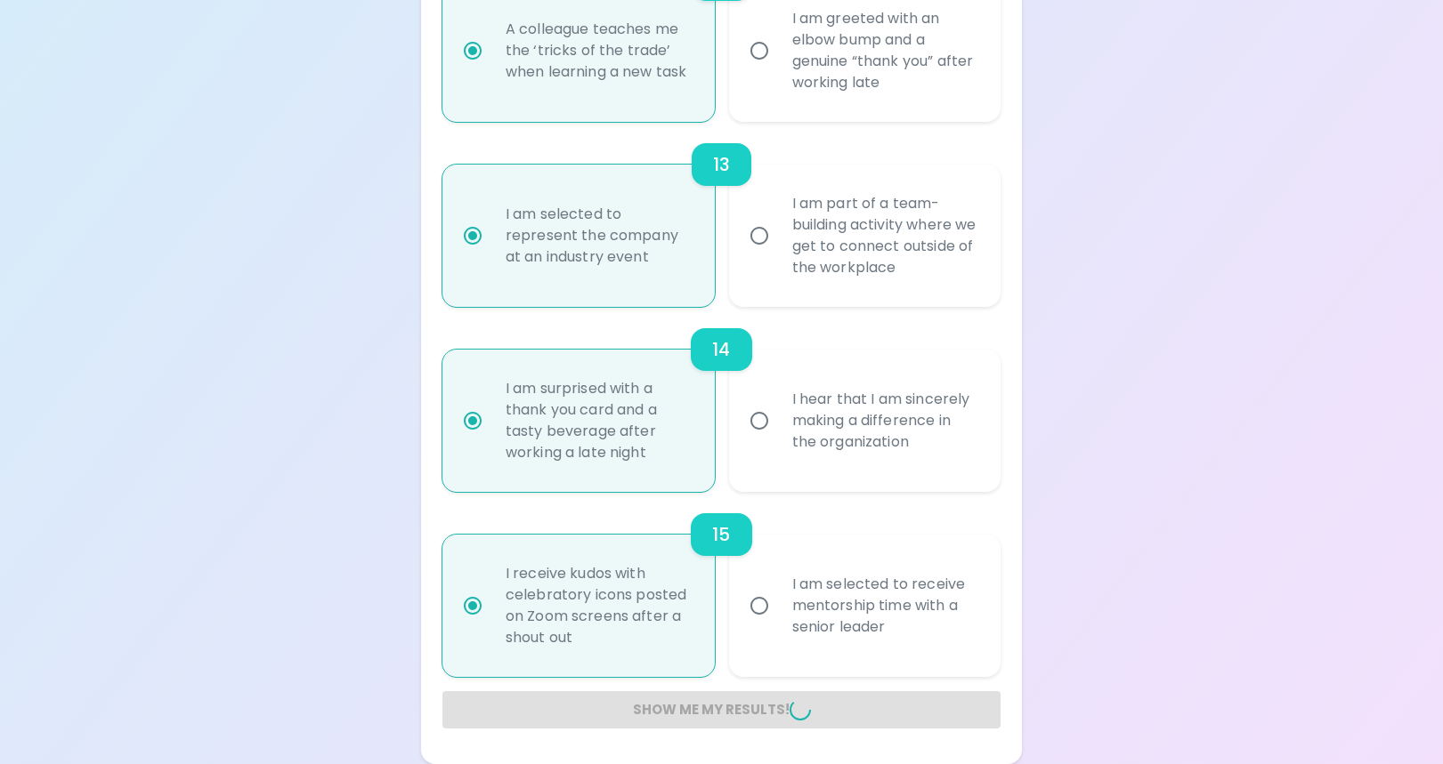
radio input "false"
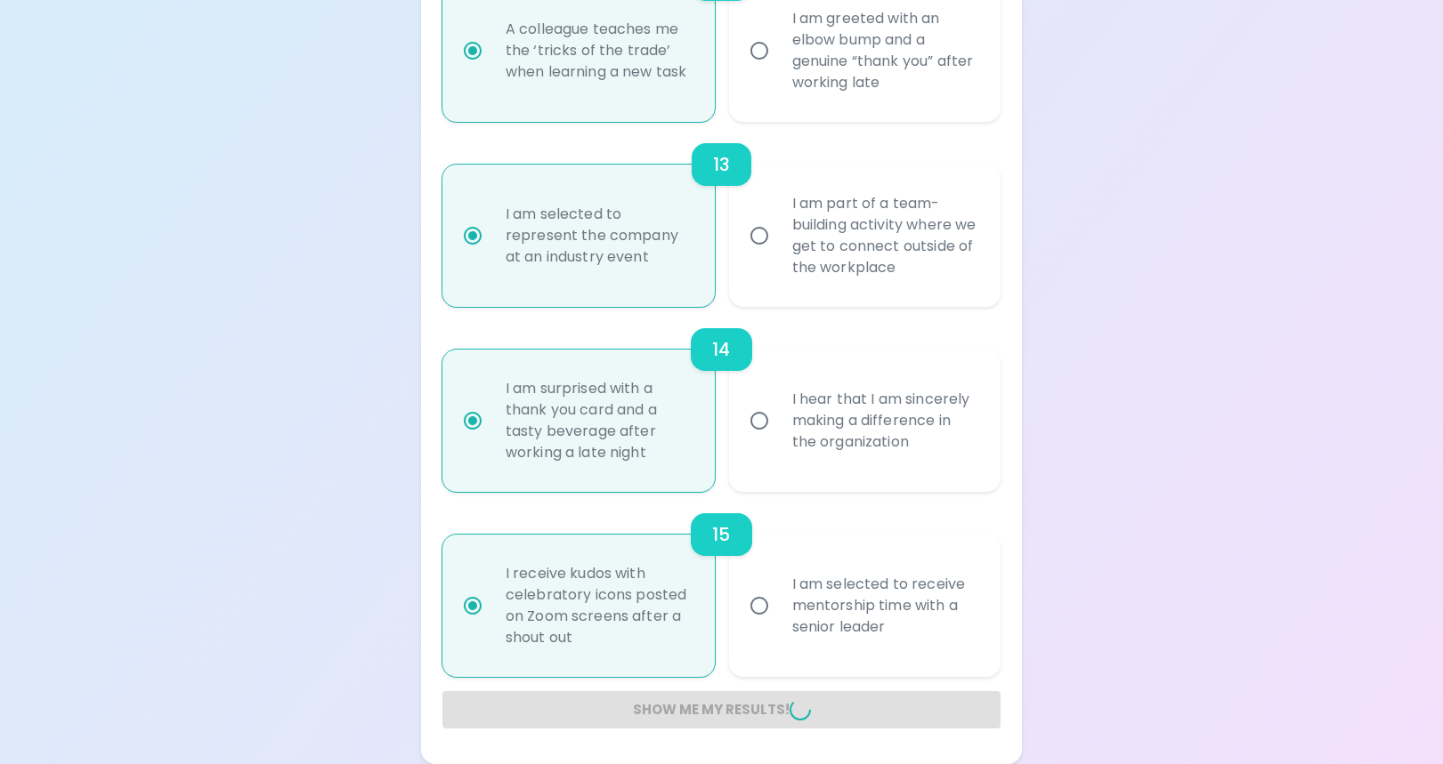
radio input "false"
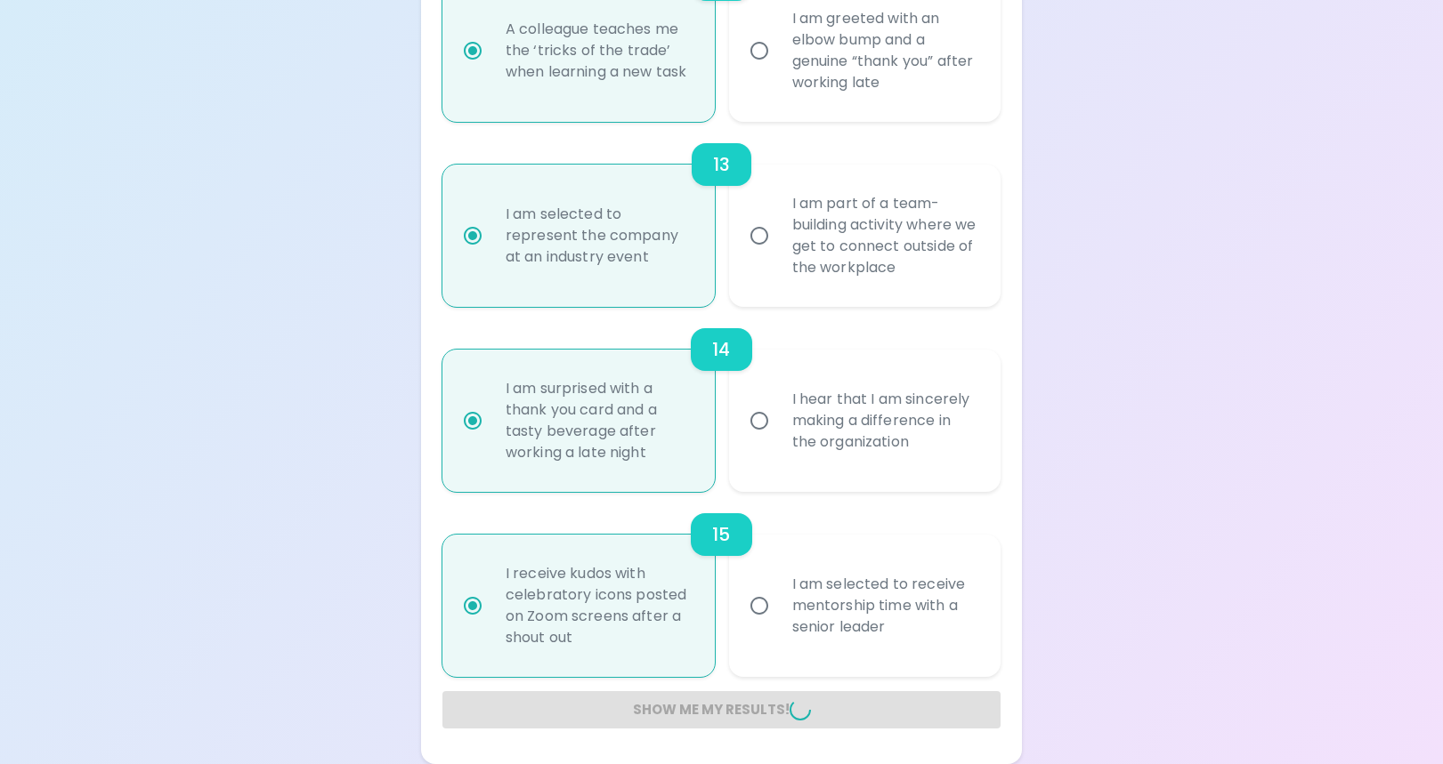
radio input "false"
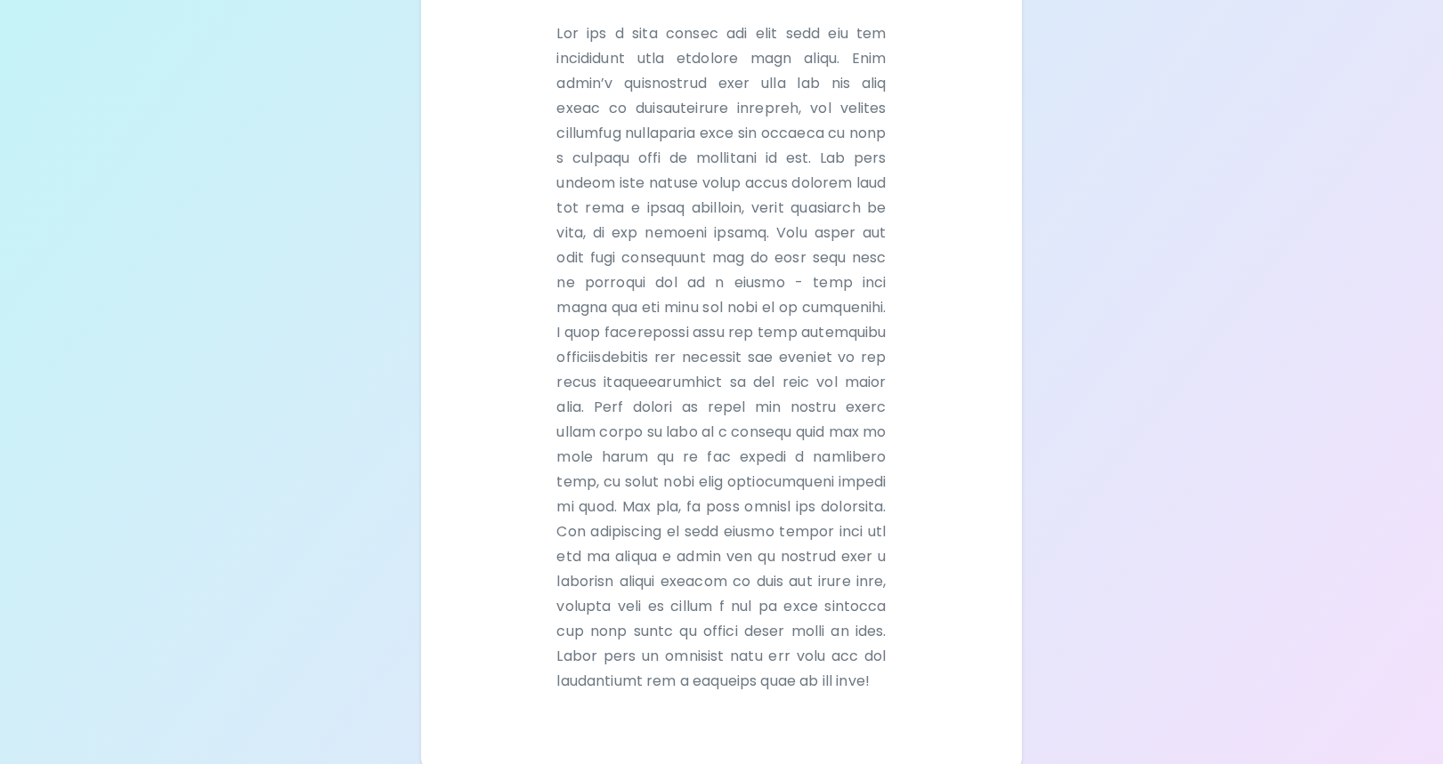
scroll to position [592, 0]
